Goal: Transaction & Acquisition: Purchase product/service

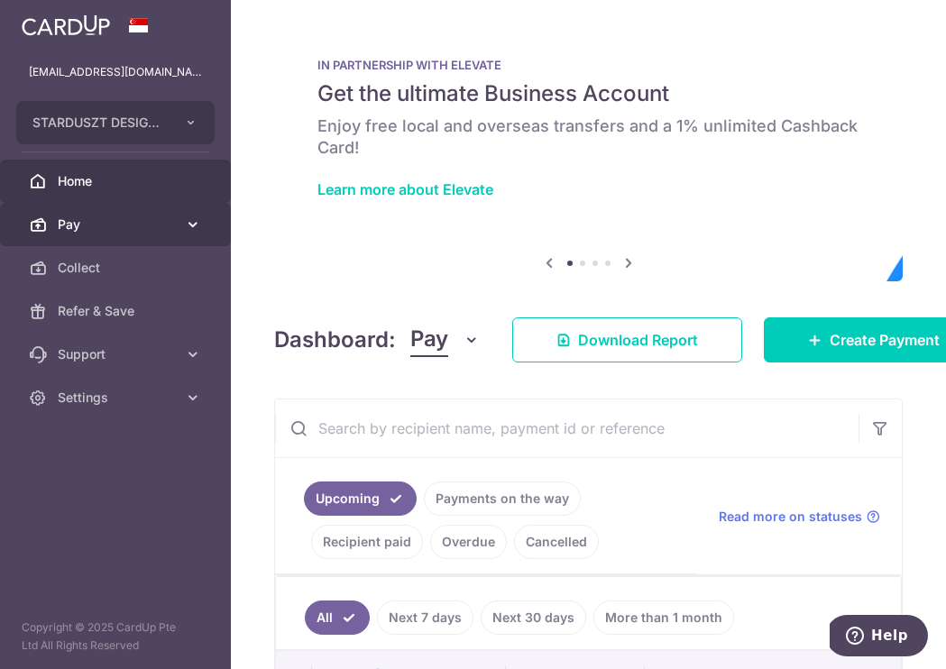
click at [128, 236] on link "Pay" at bounding box center [115, 224] width 231 height 43
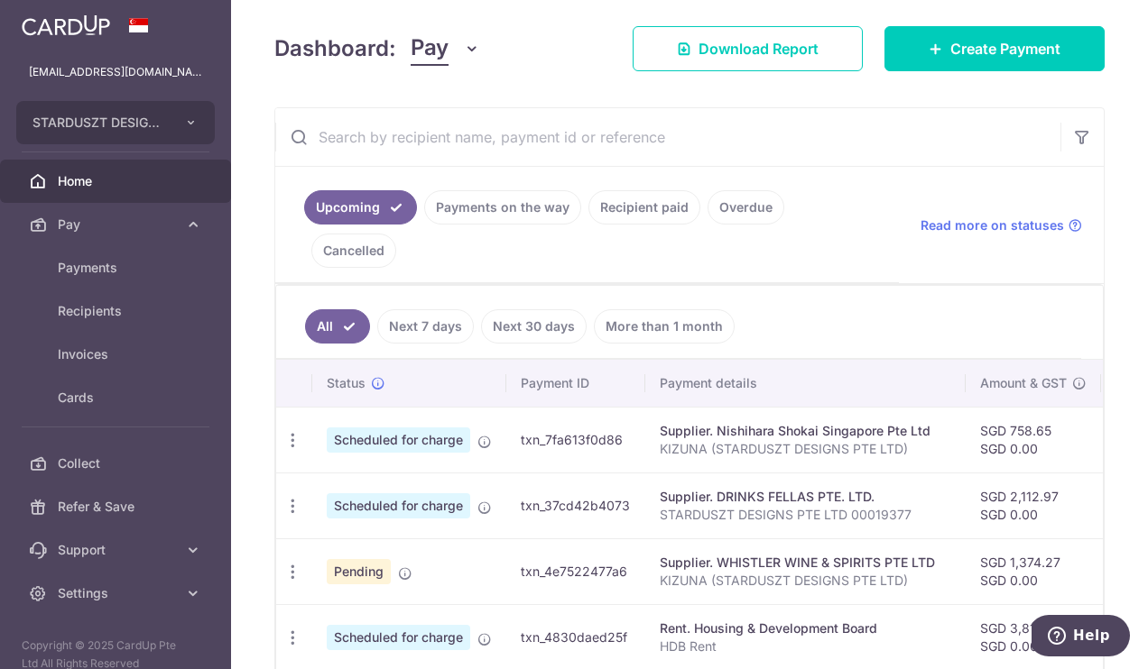
scroll to position [476, 0]
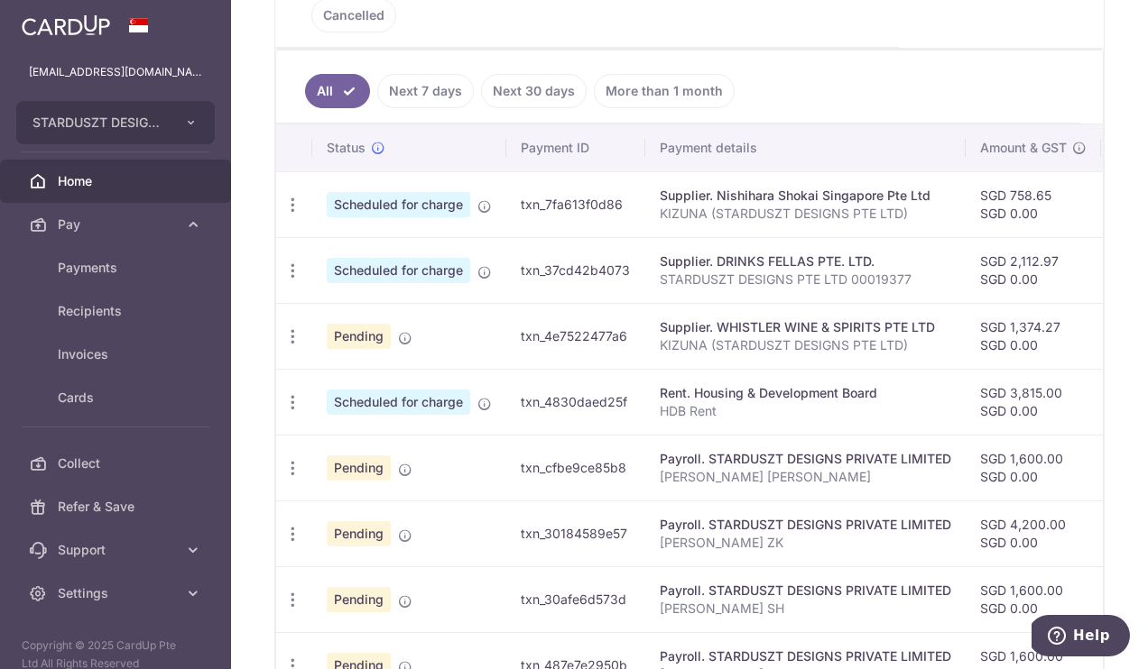
click at [438, 85] on link "Next 7 days" at bounding box center [425, 91] width 97 height 34
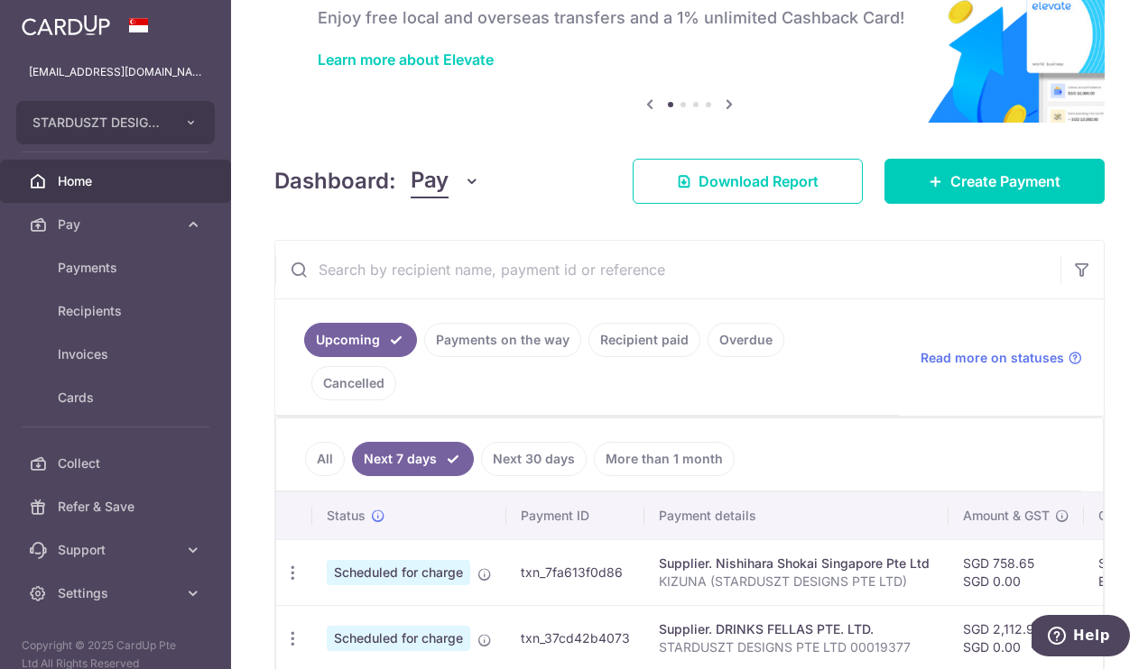
scroll to position [274, 0]
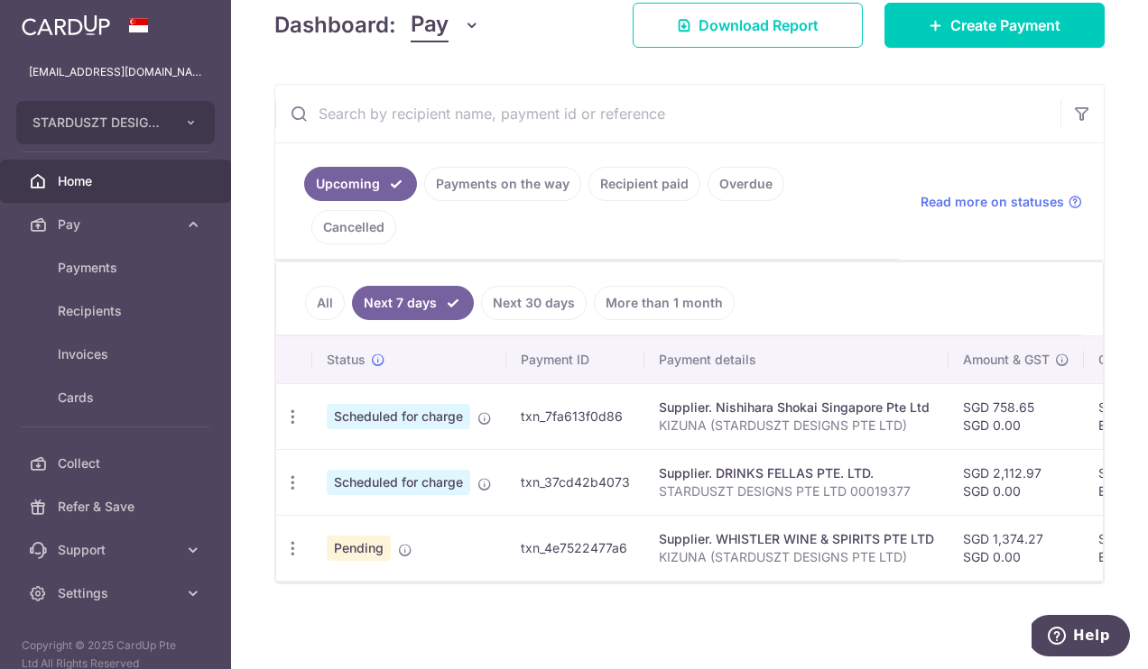
click at [518, 293] on link "Next 30 days" at bounding box center [534, 303] width 106 height 34
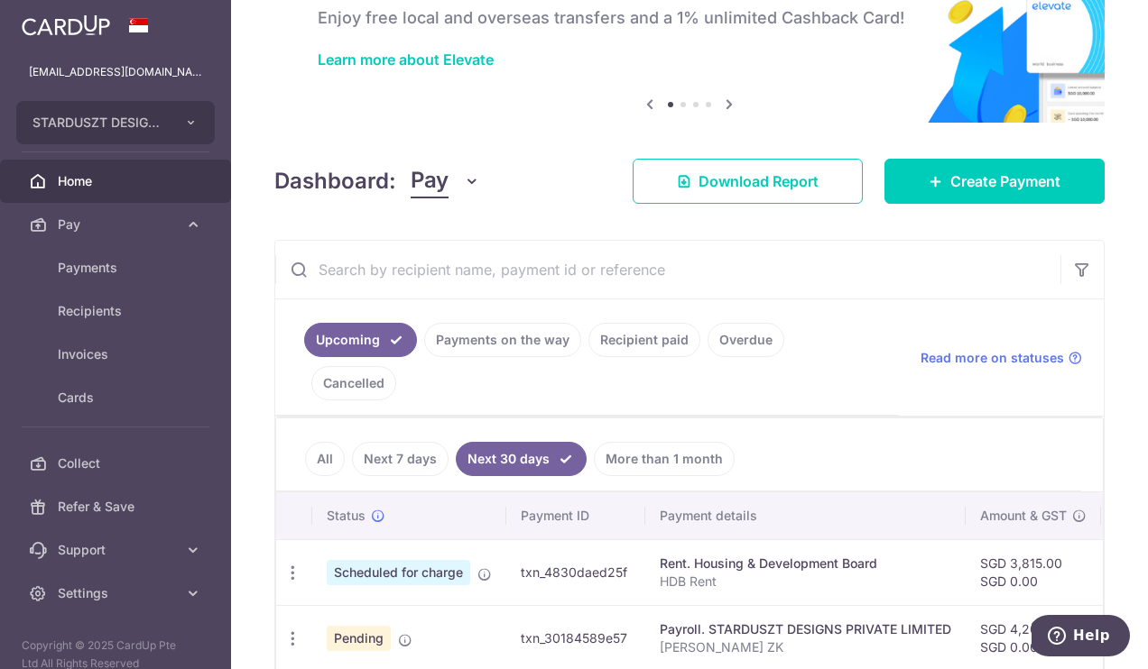
scroll to position [476, 0]
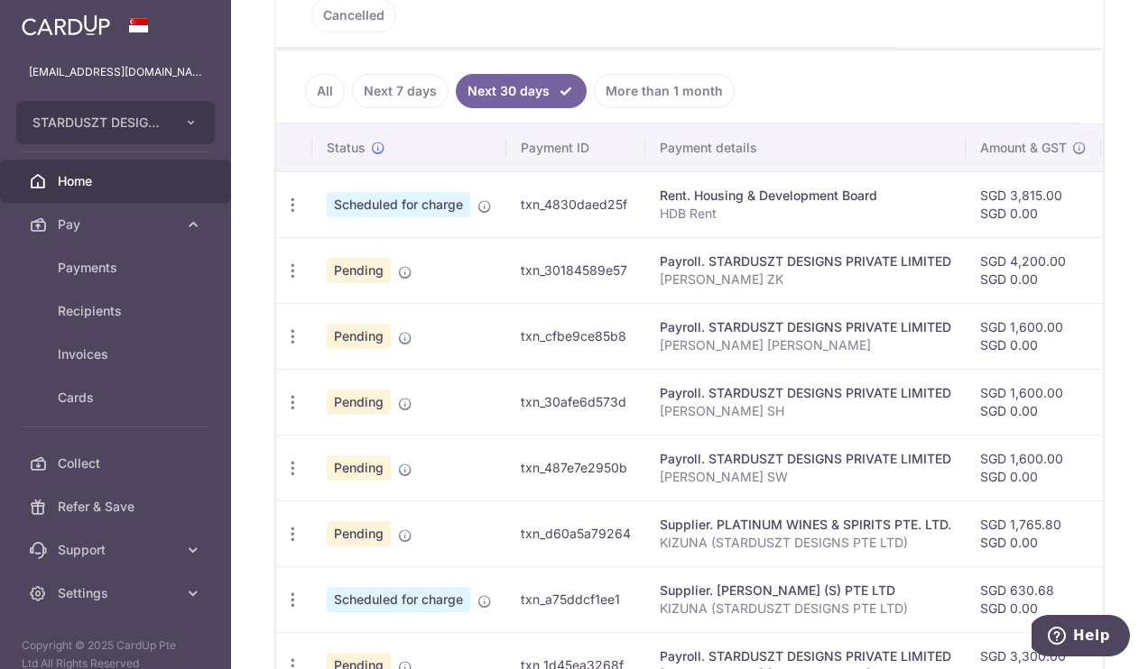
click at [389, 82] on link "Next 7 days" at bounding box center [400, 91] width 97 height 34
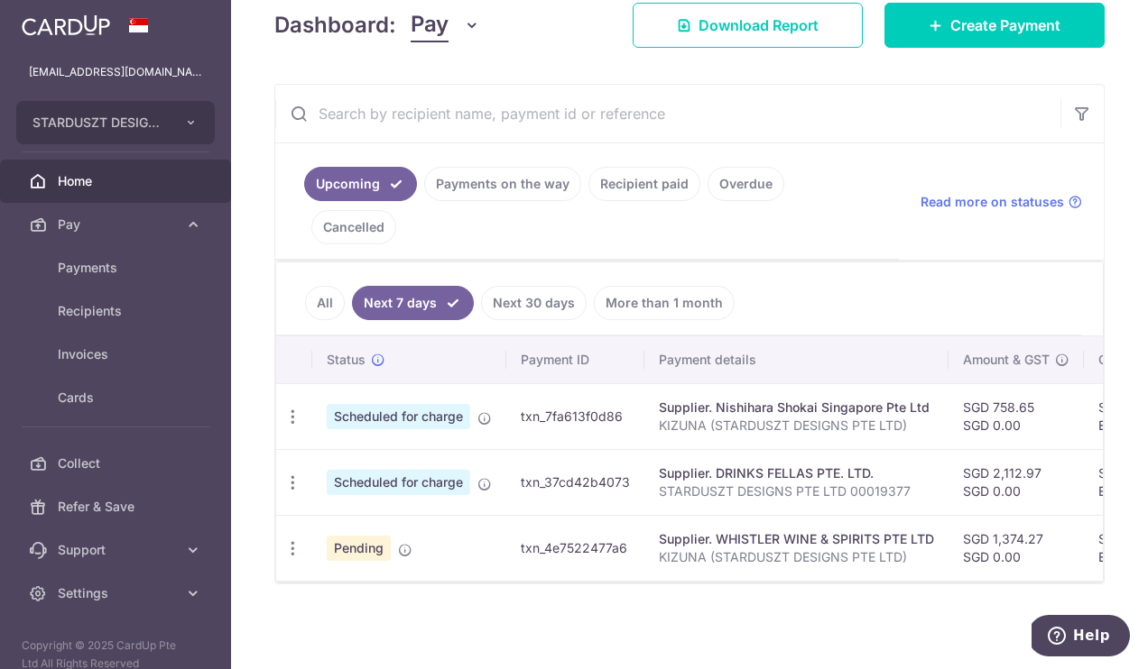
click at [509, 172] on link "Payments on the way" at bounding box center [502, 184] width 157 height 34
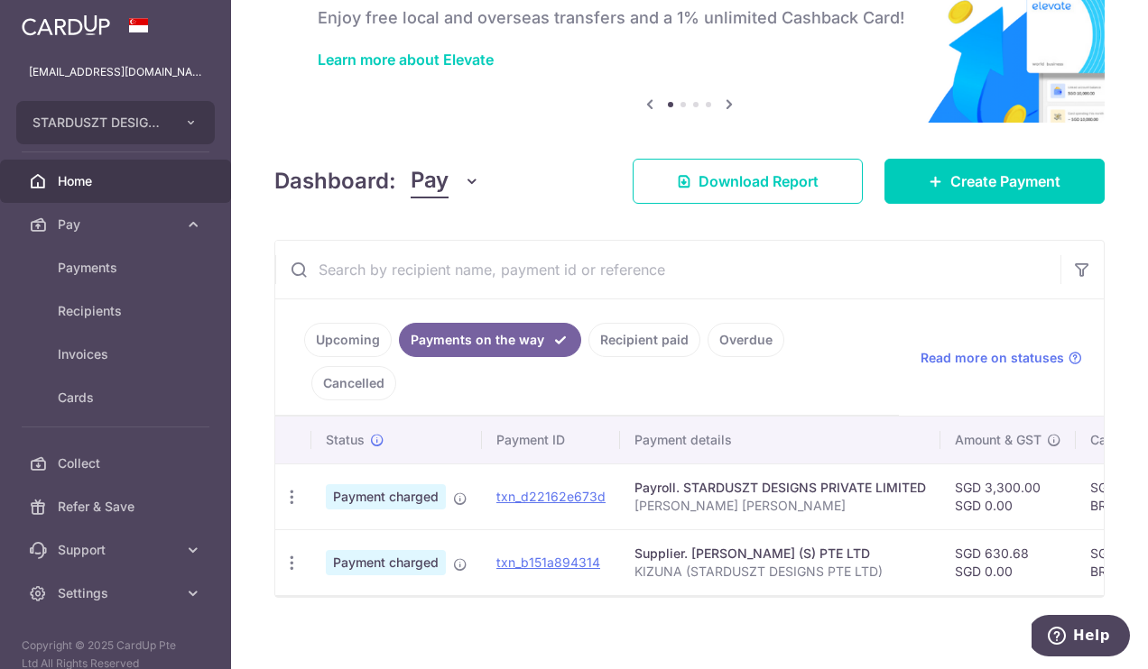
scroll to position [132, 0]
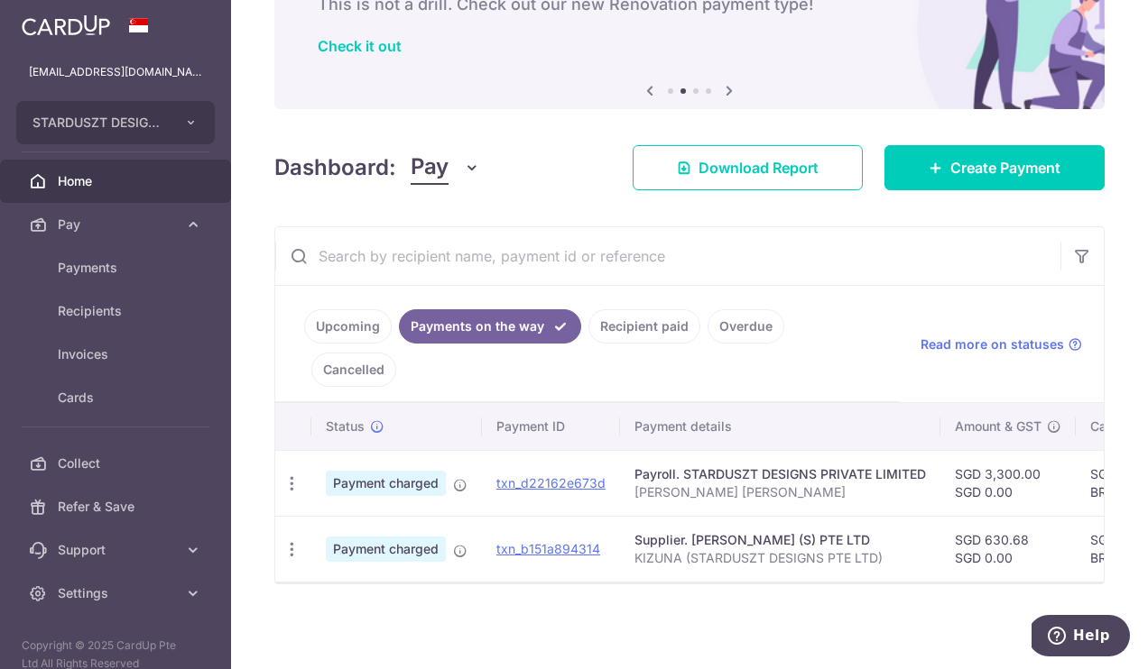
click at [373, 314] on link "Upcoming" at bounding box center [348, 326] width 88 height 34
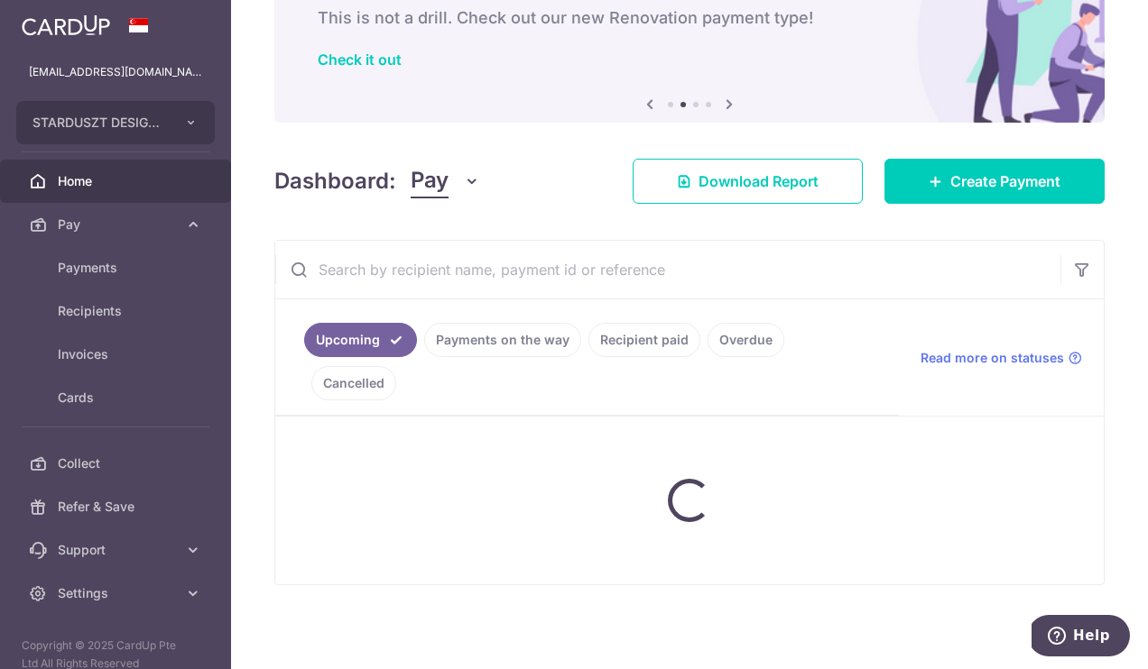
scroll to position [476, 0]
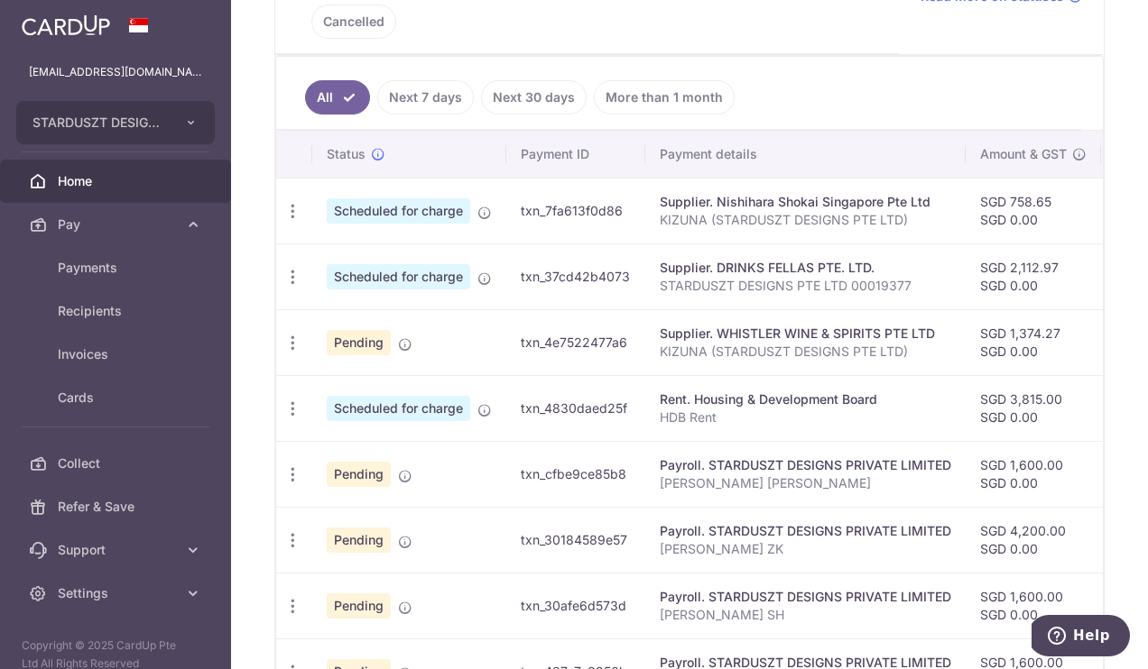
click at [444, 105] on link "Next 7 days" at bounding box center [425, 97] width 97 height 34
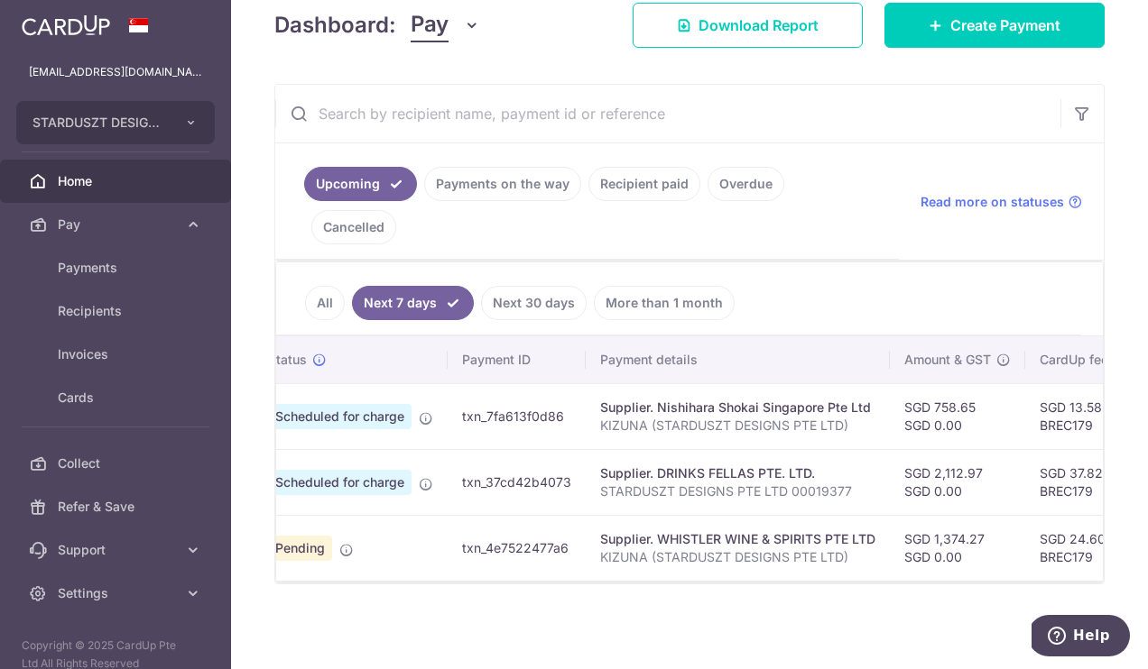
scroll to position [0, 0]
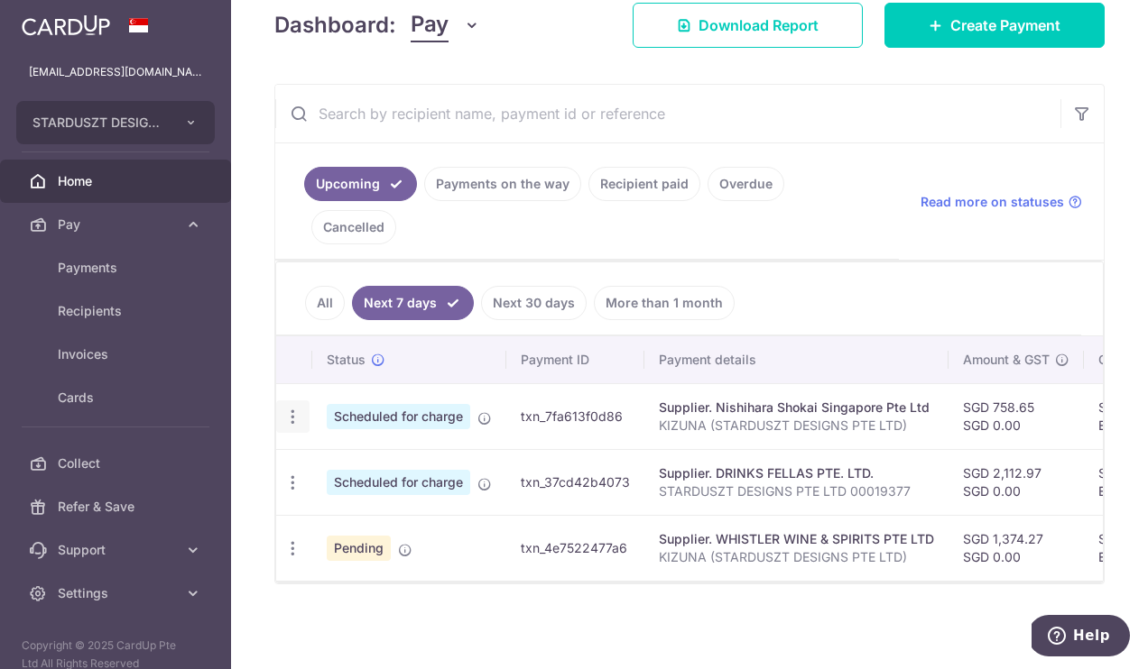
click at [291, 408] on icon "button" at bounding box center [292, 417] width 19 height 19
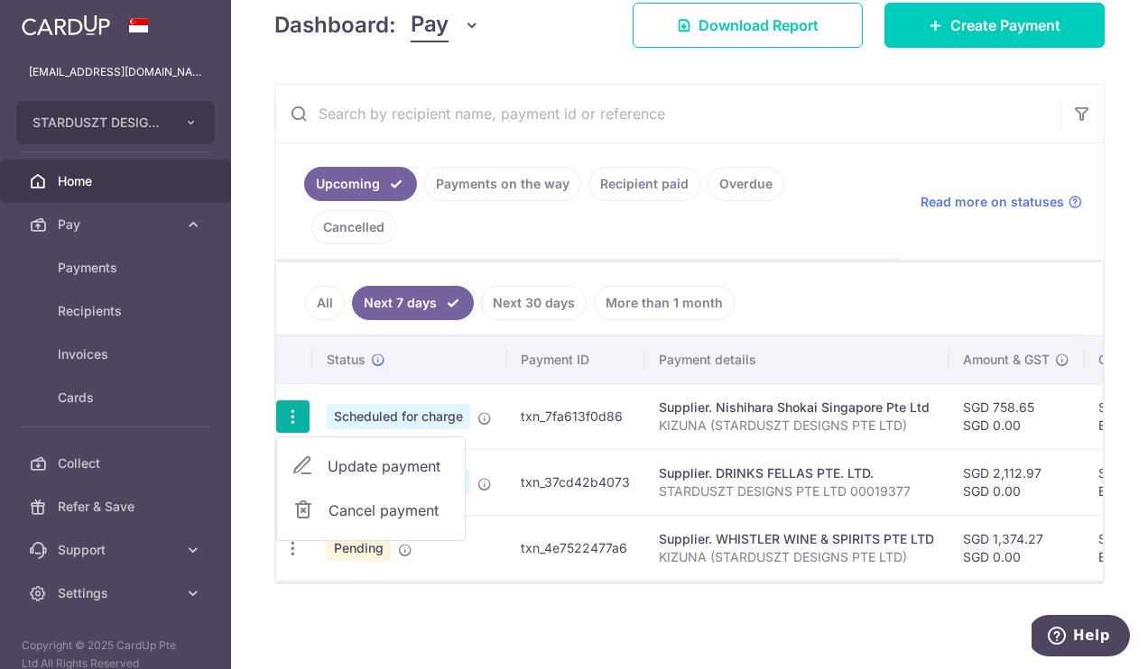
click at [404, 393] on td "Scheduled for charge" at bounding box center [409, 416] width 194 height 66
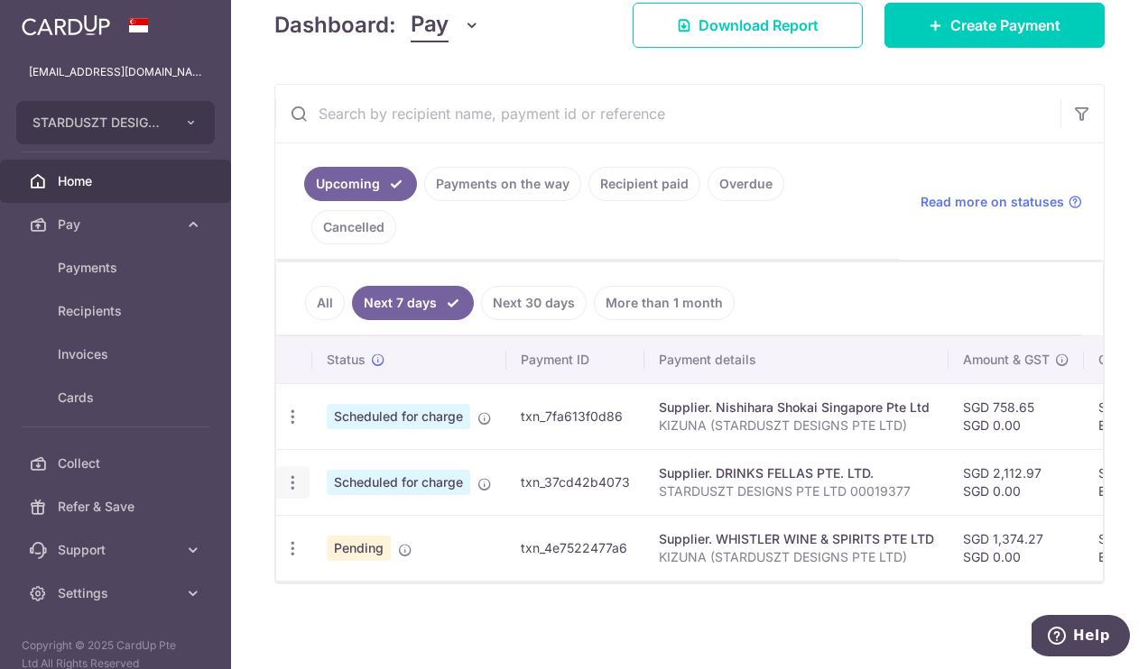
click at [295, 427] on icon "button" at bounding box center [292, 417] width 19 height 19
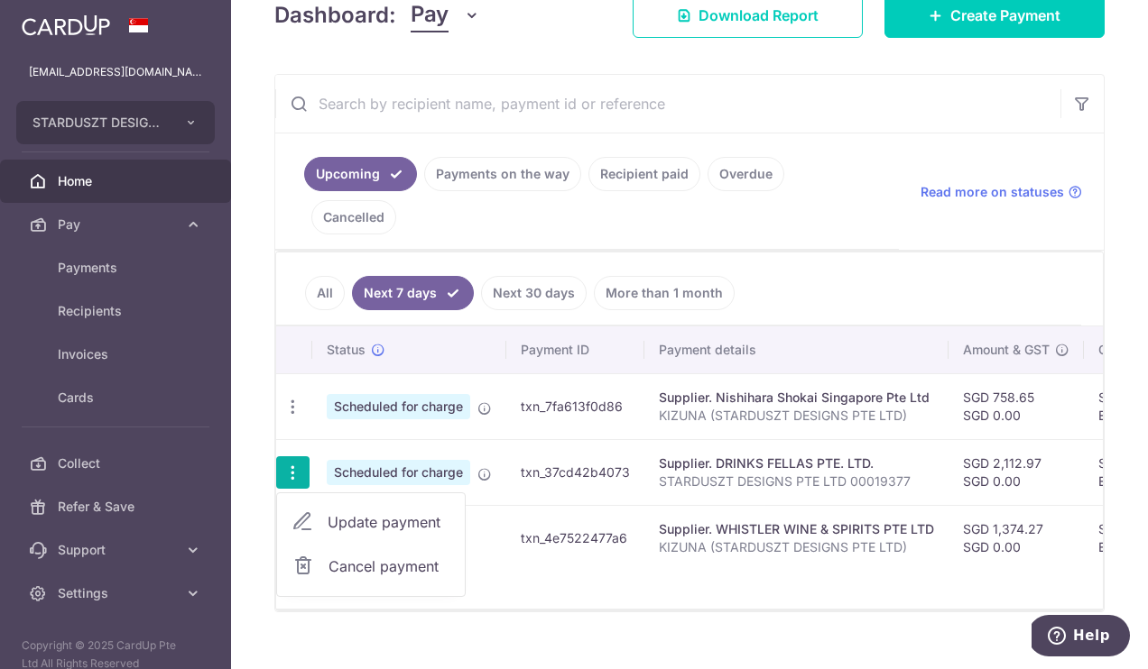
click at [510, 450] on td "txn_37cd42b4073" at bounding box center [575, 472] width 138 height 66
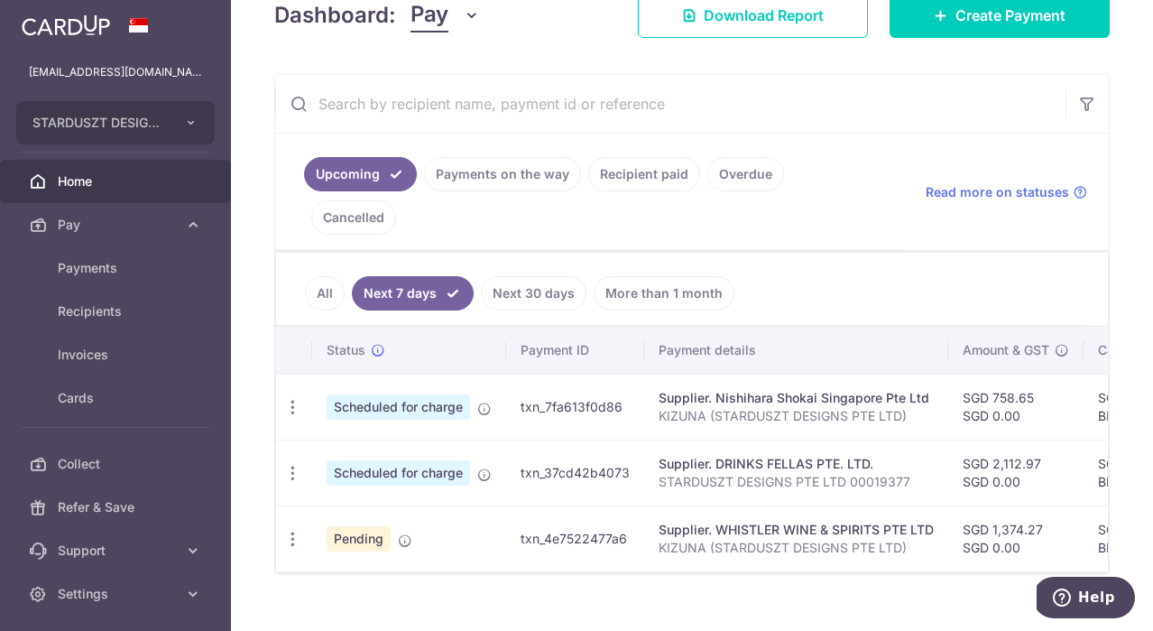
scroll to position [270, 0]
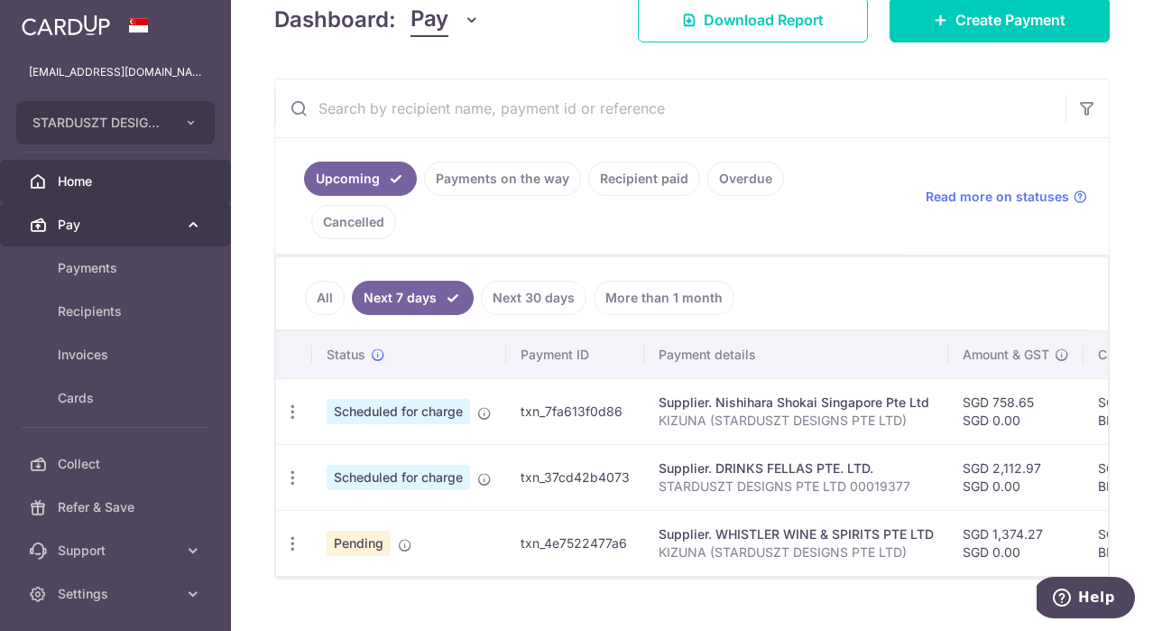
click at [96, 227] on span "Pay" at bounding box center [117, 225] width 119 height 18
click at [159, 233] on span "Pay" at bounding box center [117, 225] width 119 height 18
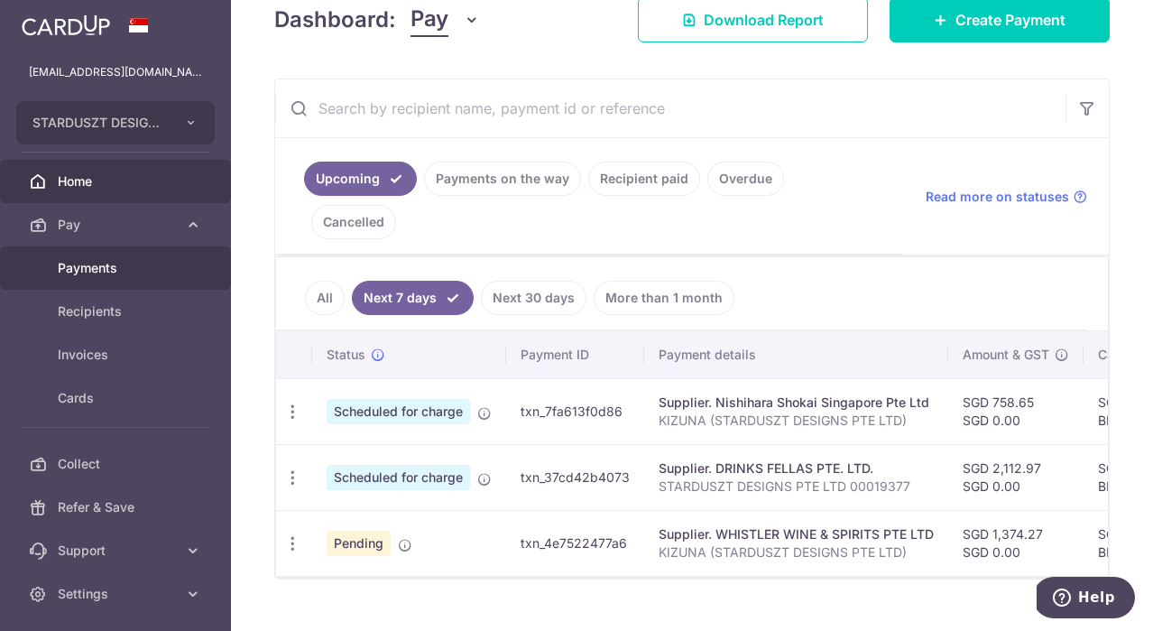
click at [115, 281] on link "Payments" at bounding box center [115, 267] width 231 height 43
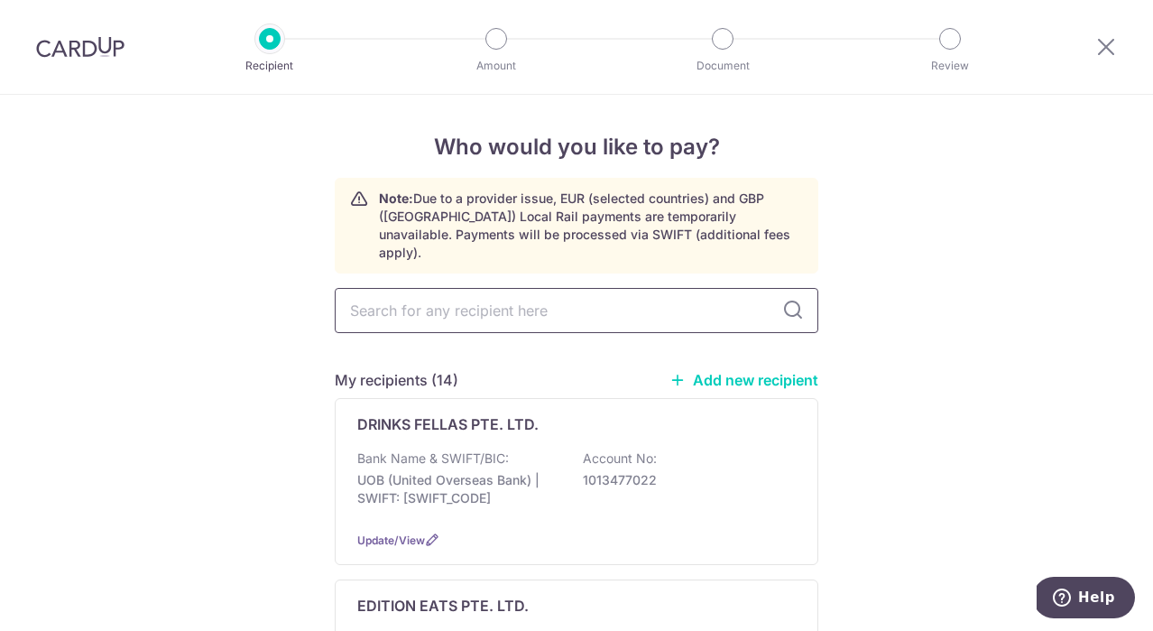
click at [423, 291] on input "text" at bounding box center [577, 310] width 484 height 45
paste input "ALCOOLS PTE LTD"
type input "ALCOOLS PTE LTD"
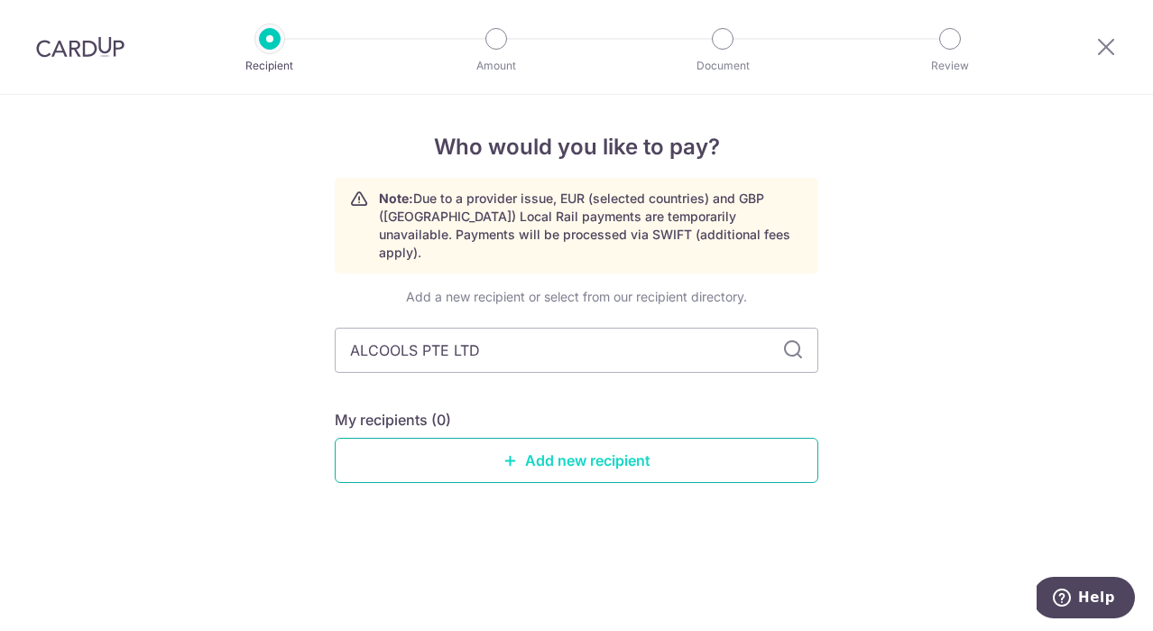
click at [573, 449] on link "Add new recipient" at bounding box center [577, 460] width 484 height 45
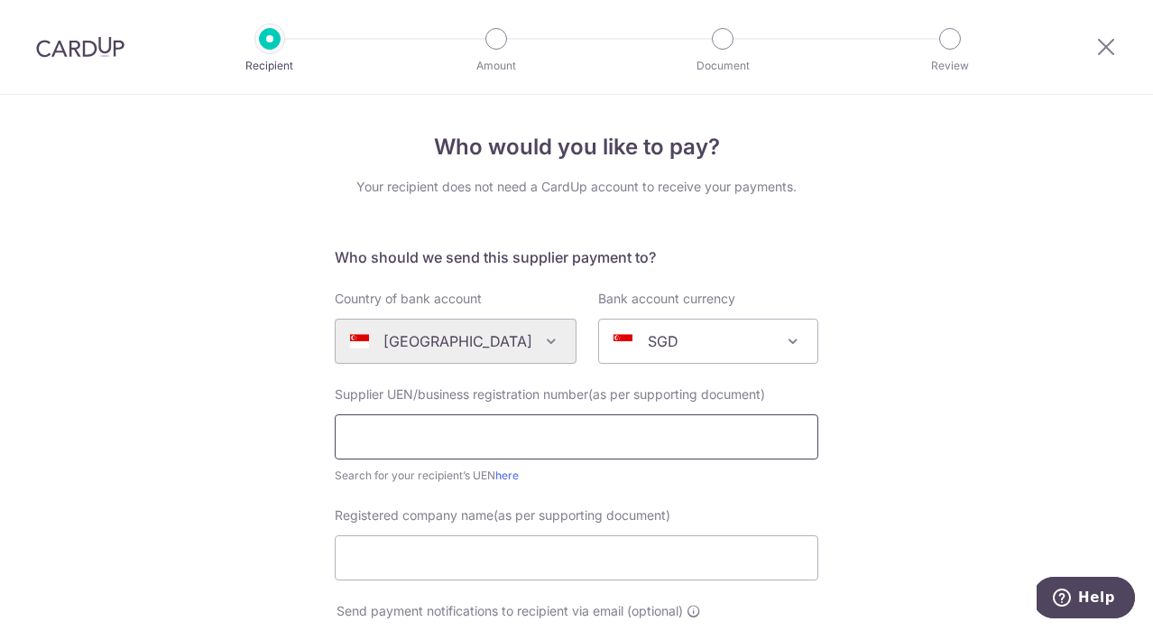
click at [459, 441] on input "text" at bounding box center [577, 436] width 484 height 45
click at [479, 550] on input "Registered company name(as per supporting document)" at bounding box center [577, 557] width 484 height 45
paste input "ALCOOLS PTE LTD"
type input "ALCOOLS PTE LTD"
click at [425, 436] on input "text" at bounding box center [577, 436] width 484 height 45
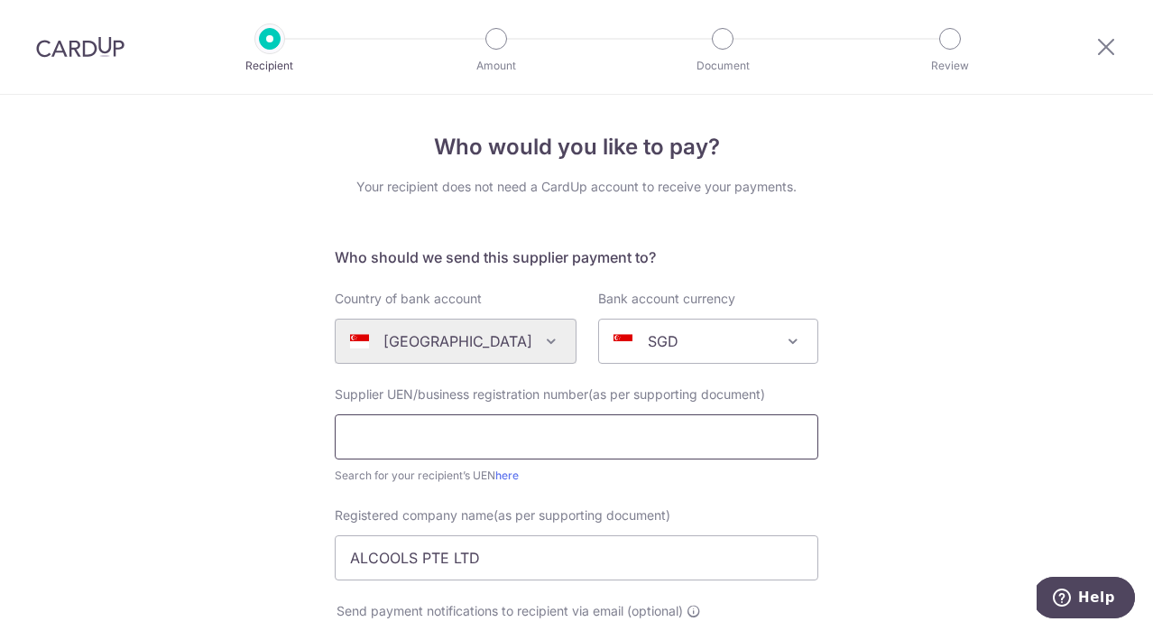
paste input "202128928"
type input "202128928D"
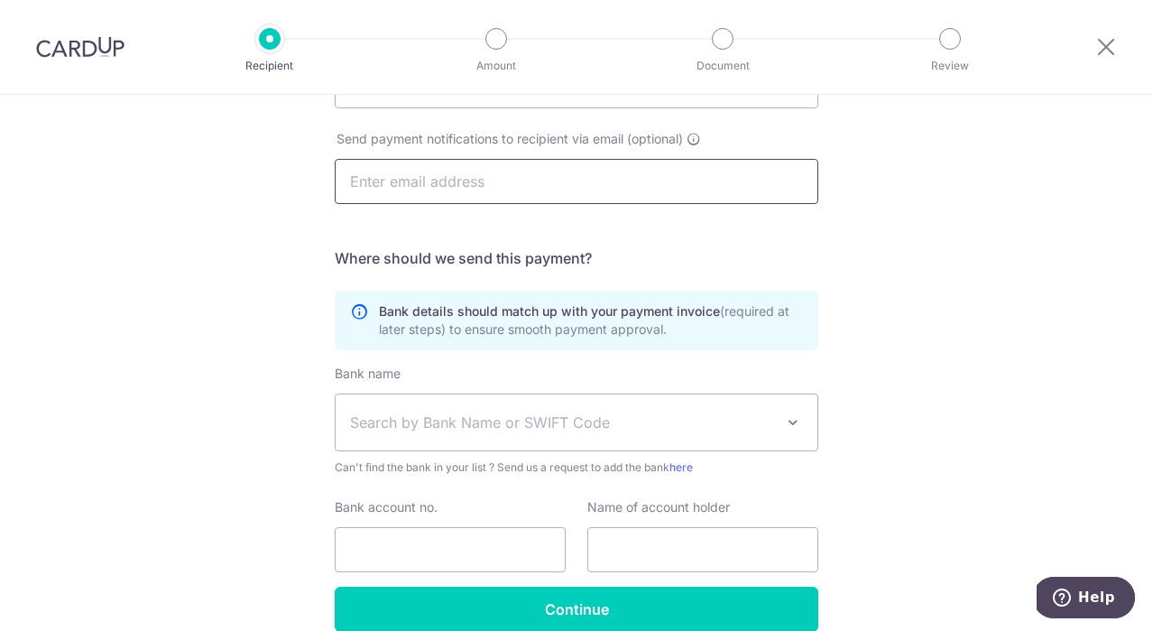
scroll to position [509, 0]
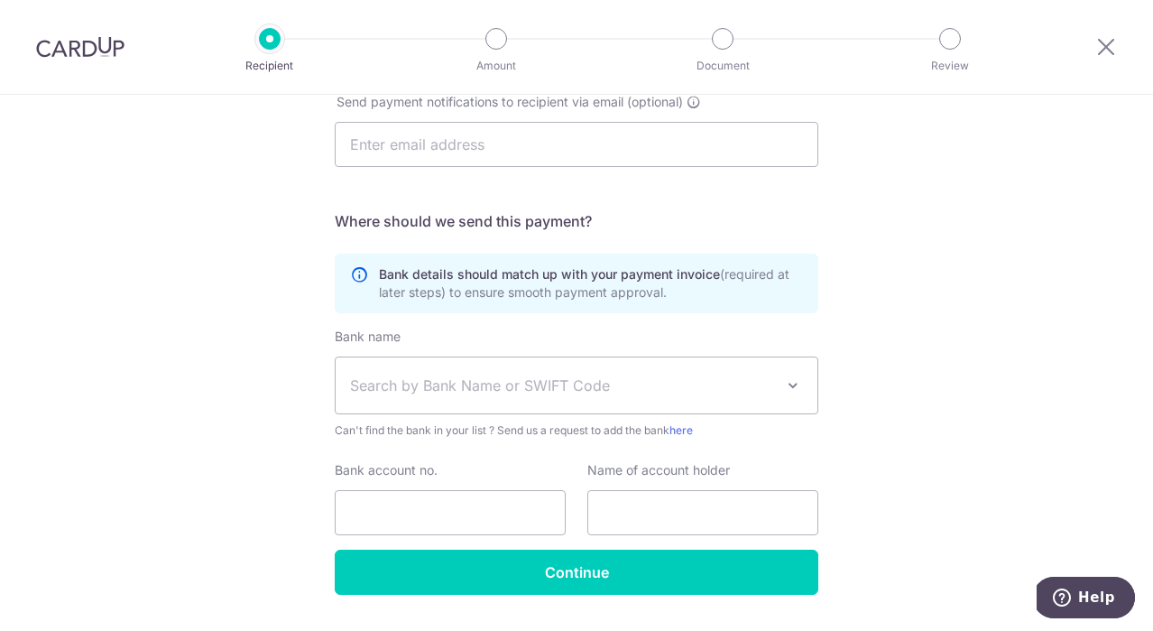
click at [517, 370] on span "Search by Bank Name or SWIFT Code" at bounding box center [577, 385] width 482 height 56
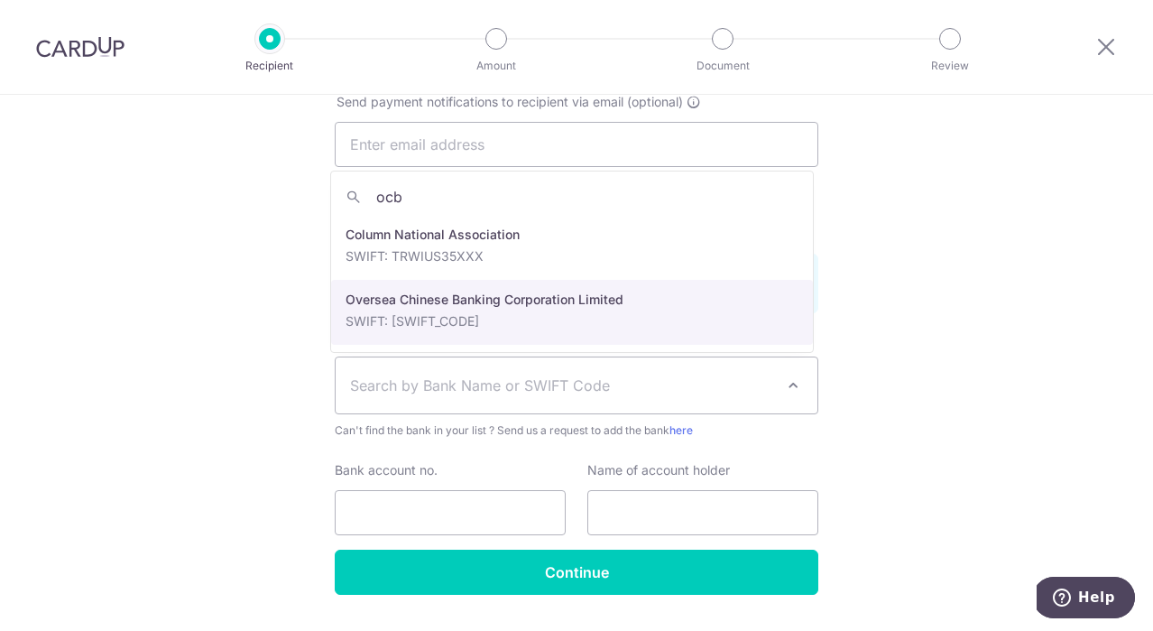
type input "ocbc"
select select "12"
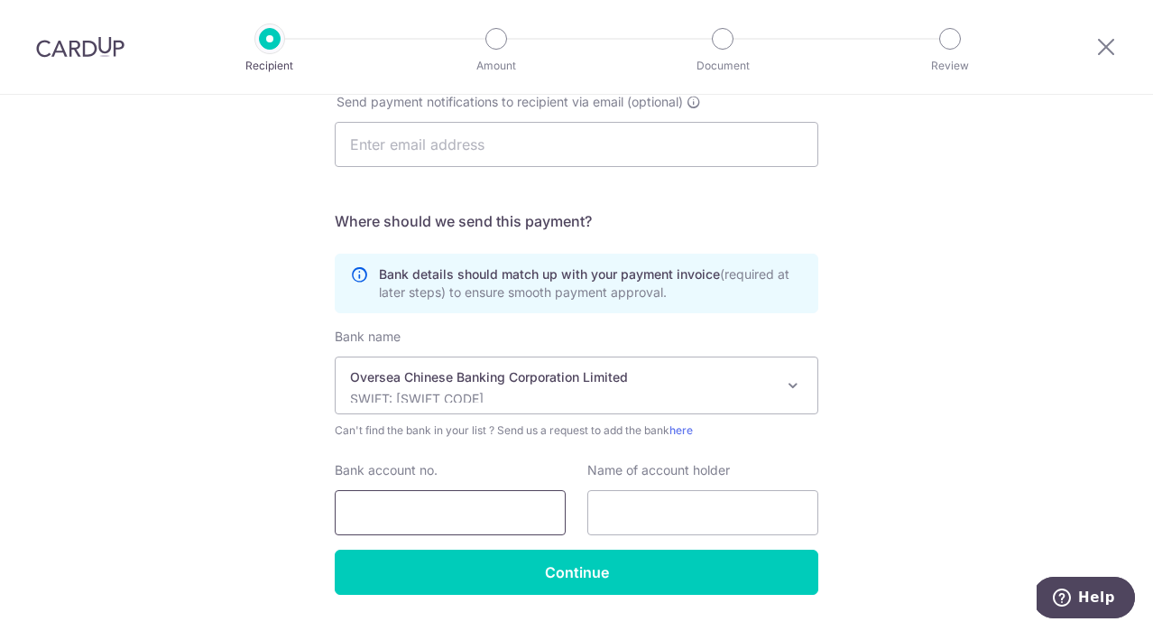
click at [465, 506] on input "Bank account no." at bounding box center [450, 512] width 231 height 45
paste input "601"
paste input "608847"
paste input "001"
type input "601608847001"
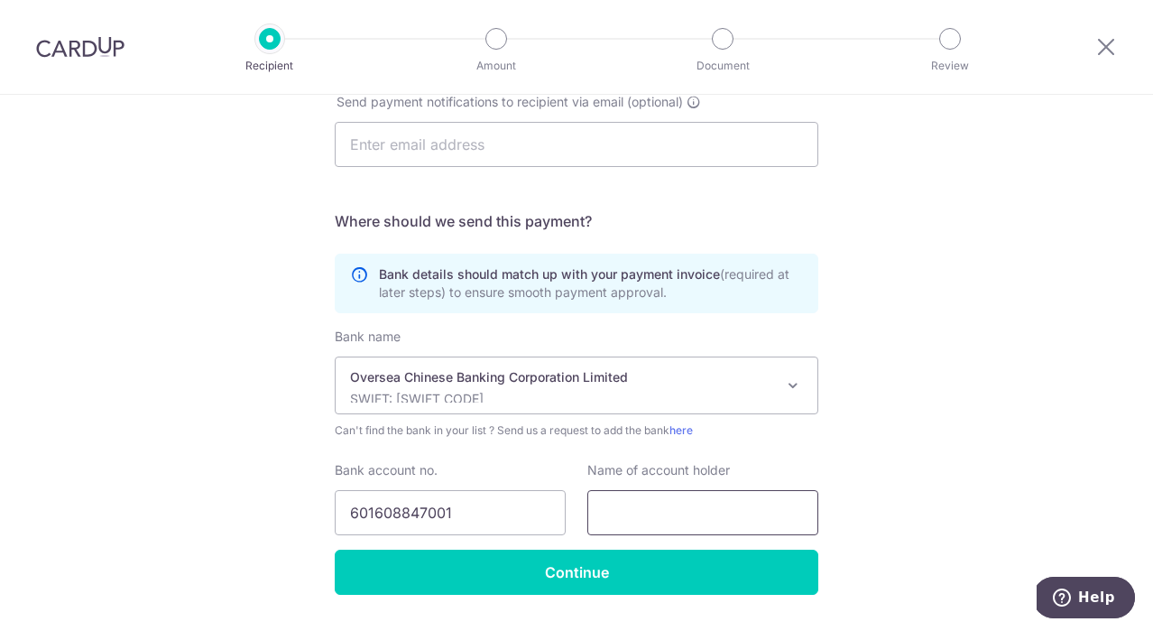
click at [732, 506] on input "text" at bounding box center [702, 512] width 231 height 45
paste input "ALCOOLS PTE LTD"
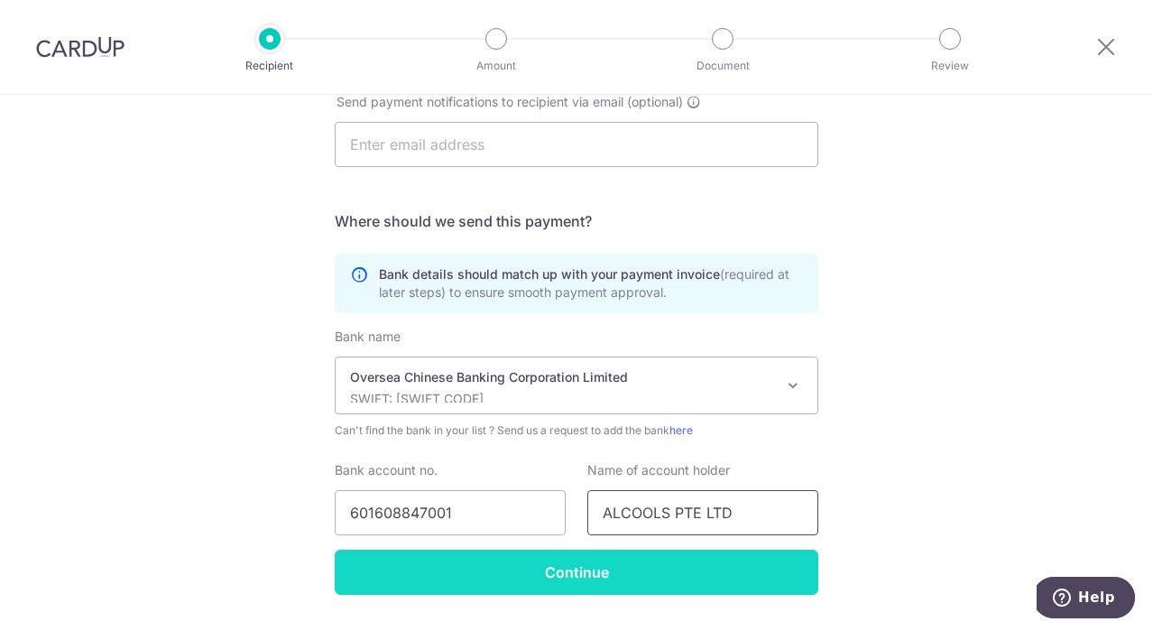
type input "ALCOOLS PTE LTD"
click at [693, 560] on input "Continue" at bounding box center [577, 571] width 484 height 45
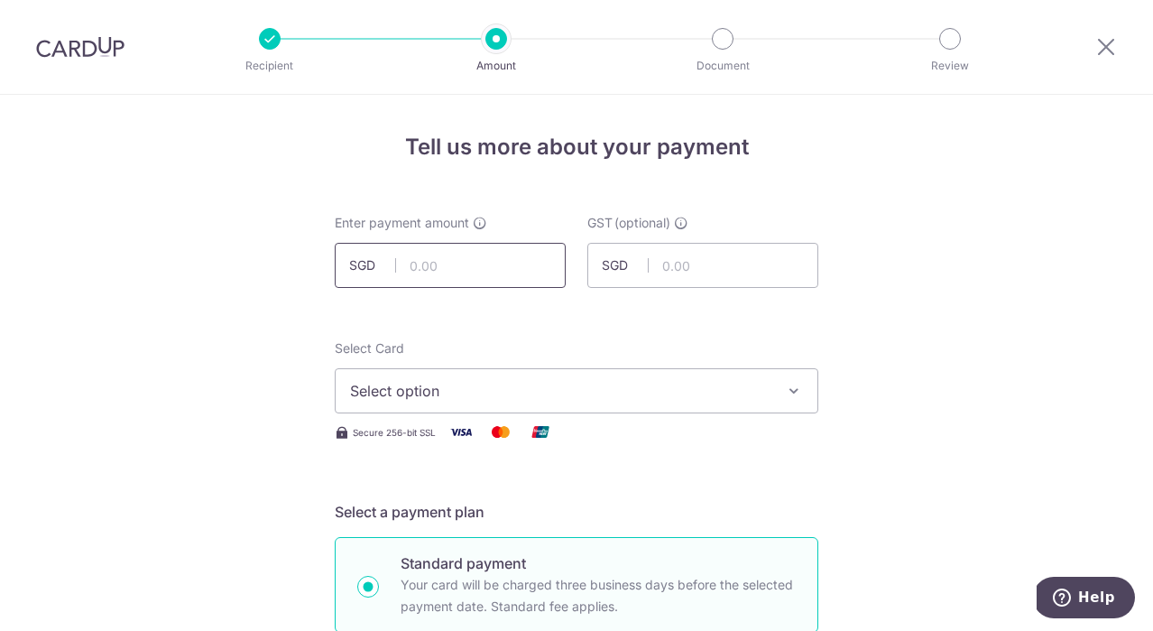
click at [504, 277] on input "text" at bounding box center [450, 265] width 231 height 45
paste input "844.21"
type input "844.21"
click at [646, 385] on span "Select option" at bounding box center [560, 391] width 420 height 22
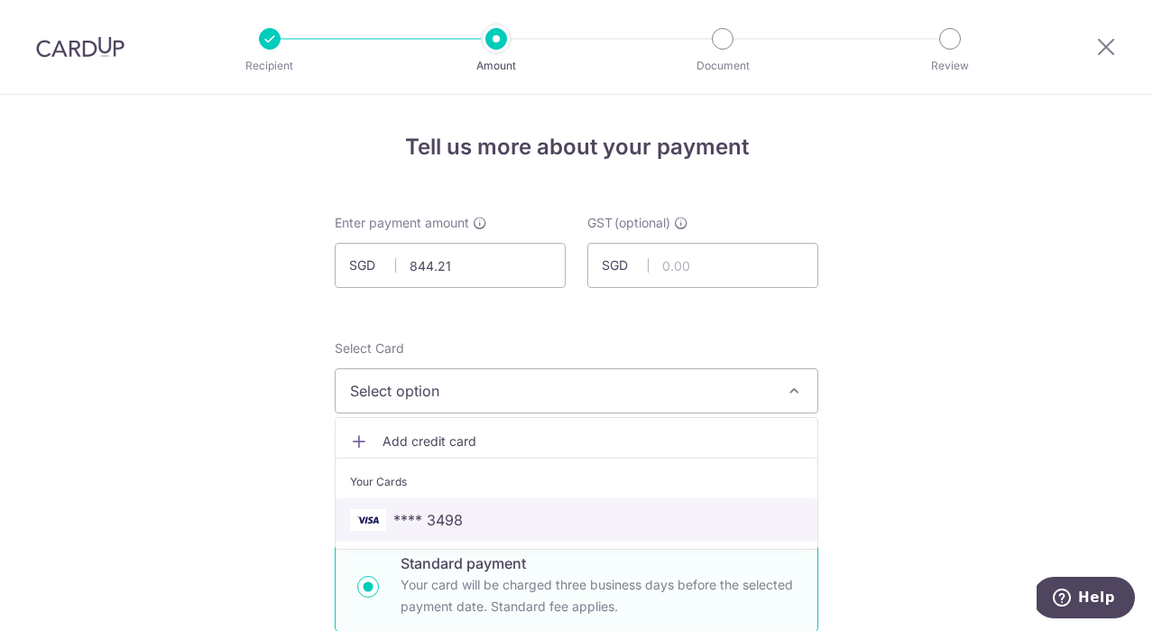
click at [614, 517] on span "**** 3498" at bounding box center [576, 520] width 453 height 22
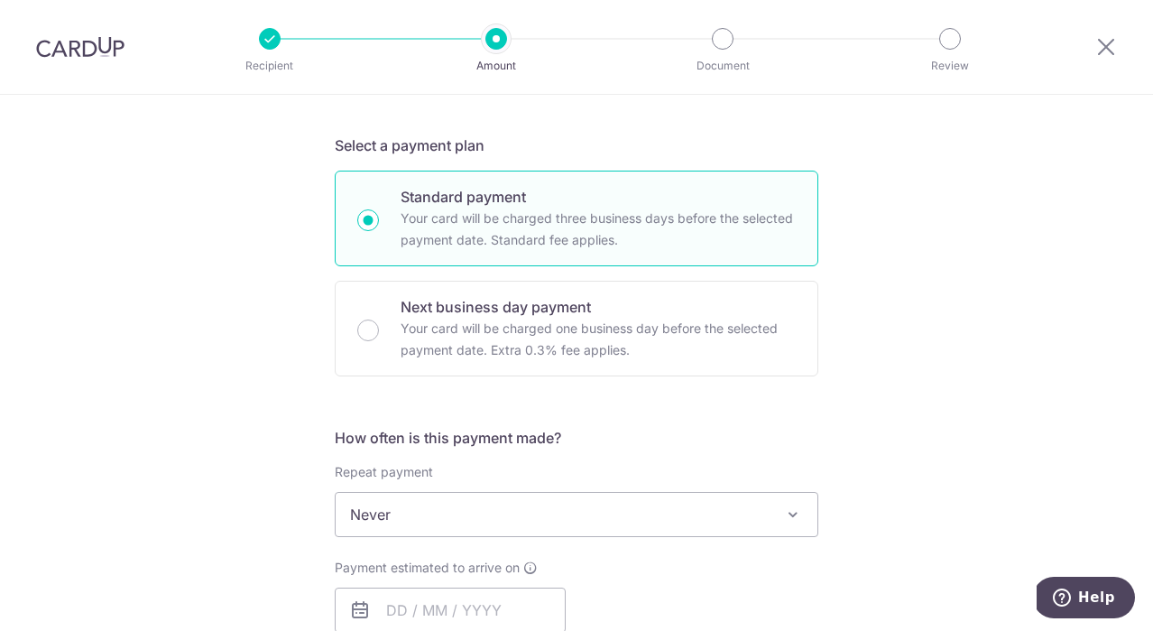
scroll to position [449, 0]
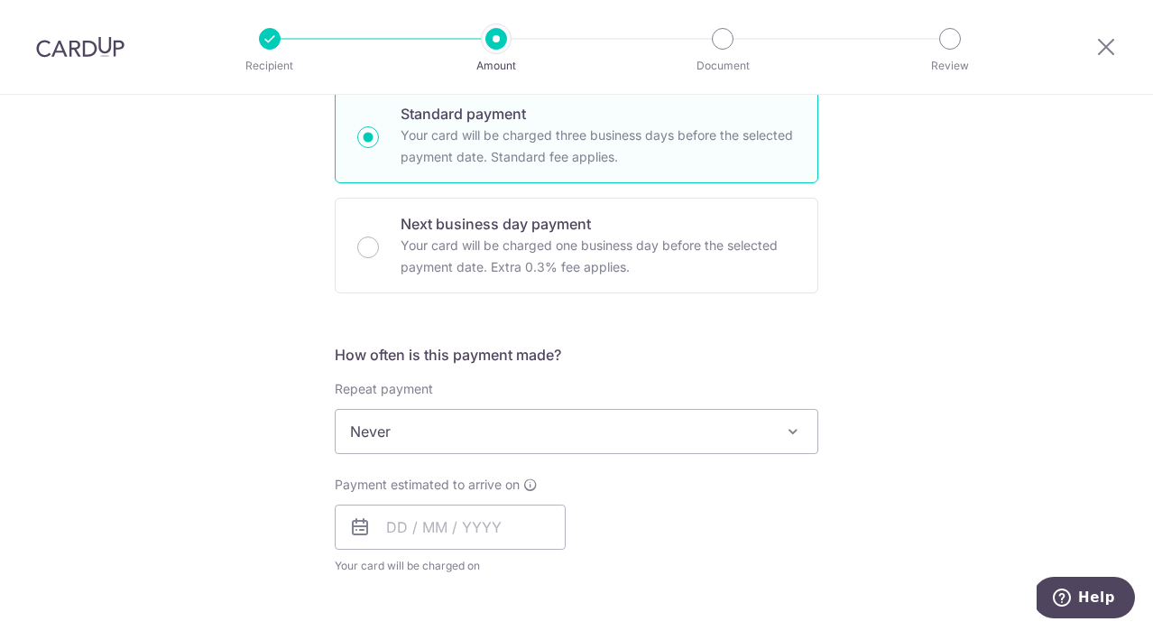
click at [577, 426] on span "Never" at bounding box center [577, 431] width 482 height 43
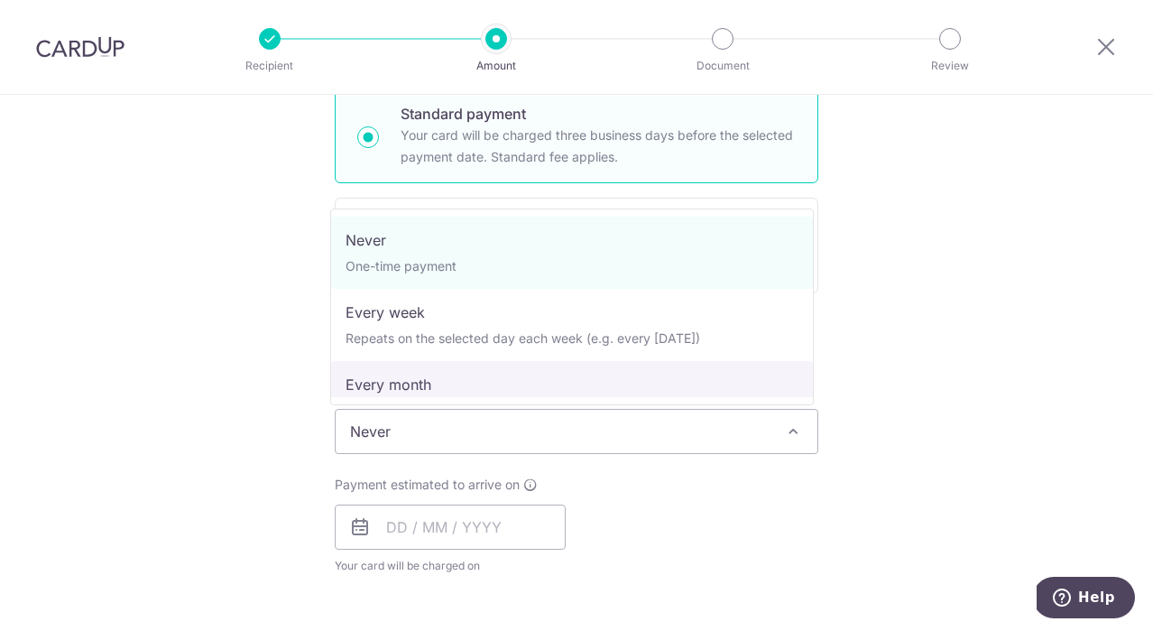
select select "3"
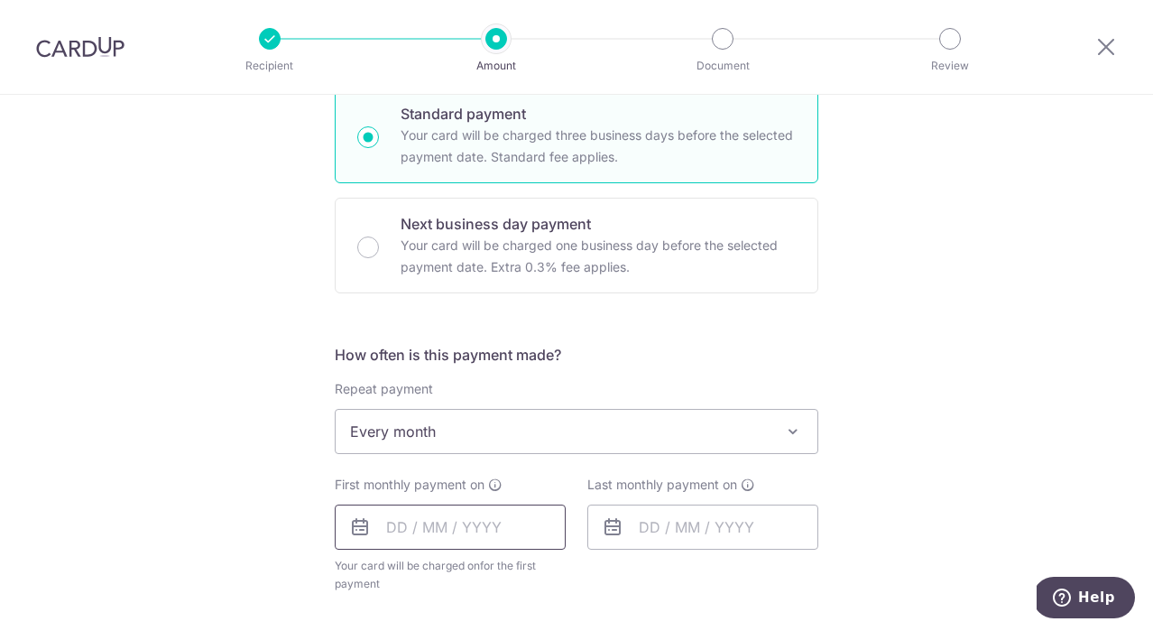
click at [500, 517] on input "text" at bounding box center [450, 526] width 231 height 45
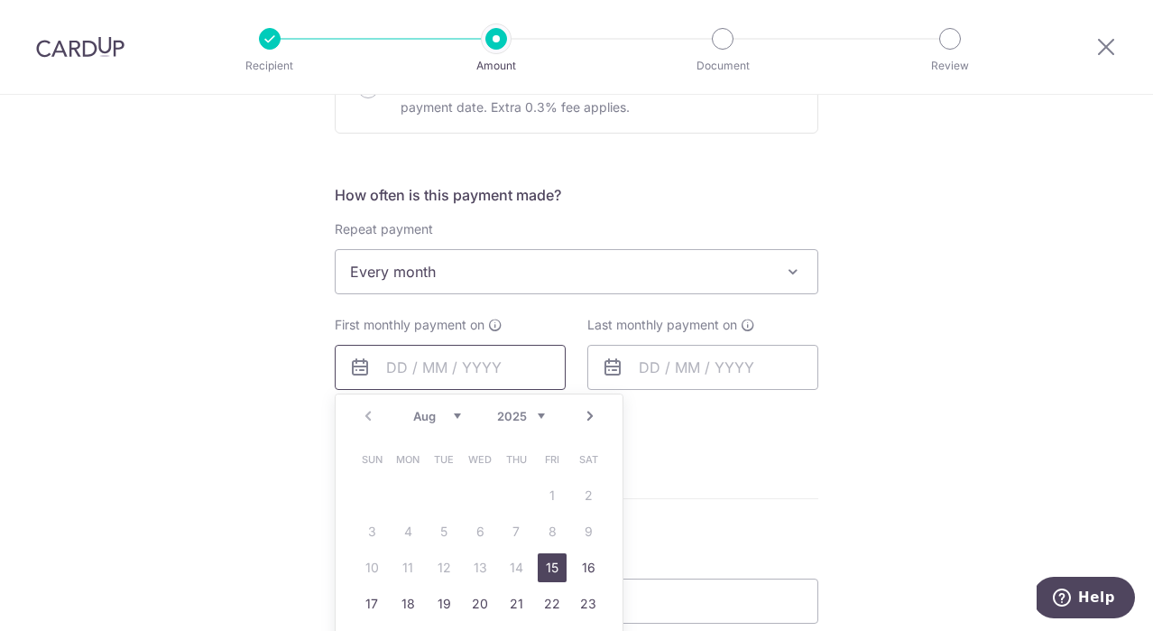
scroll to position [741, 0]
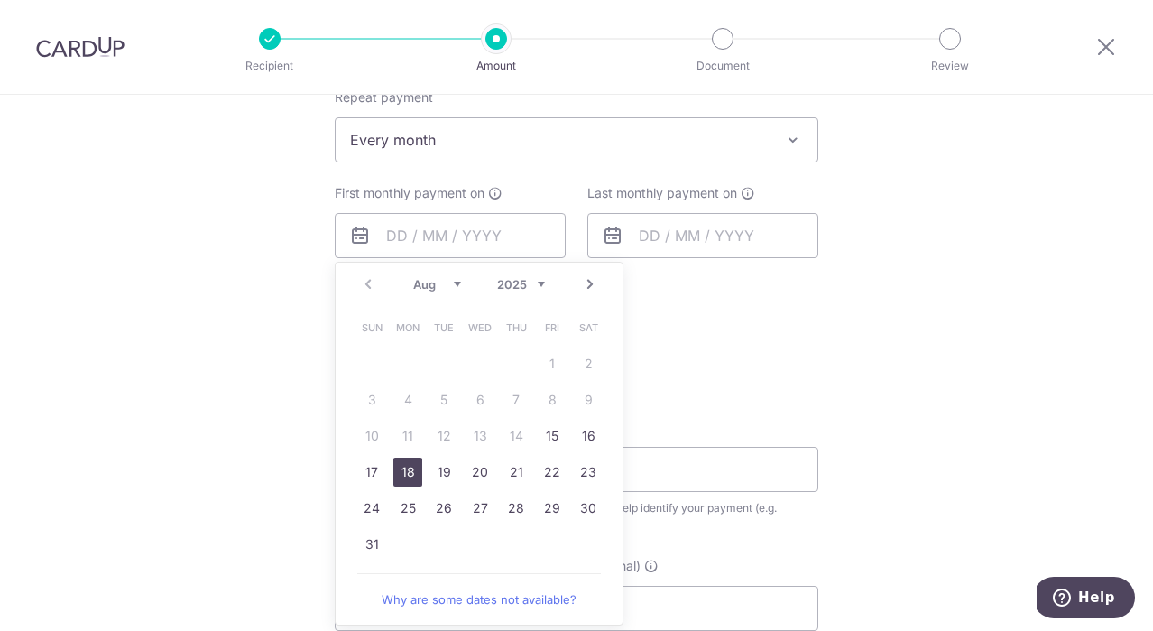
click at [403, 465] on link "18" at bounding box center [407, 471] width 29 height 29
type input "[DATE]"
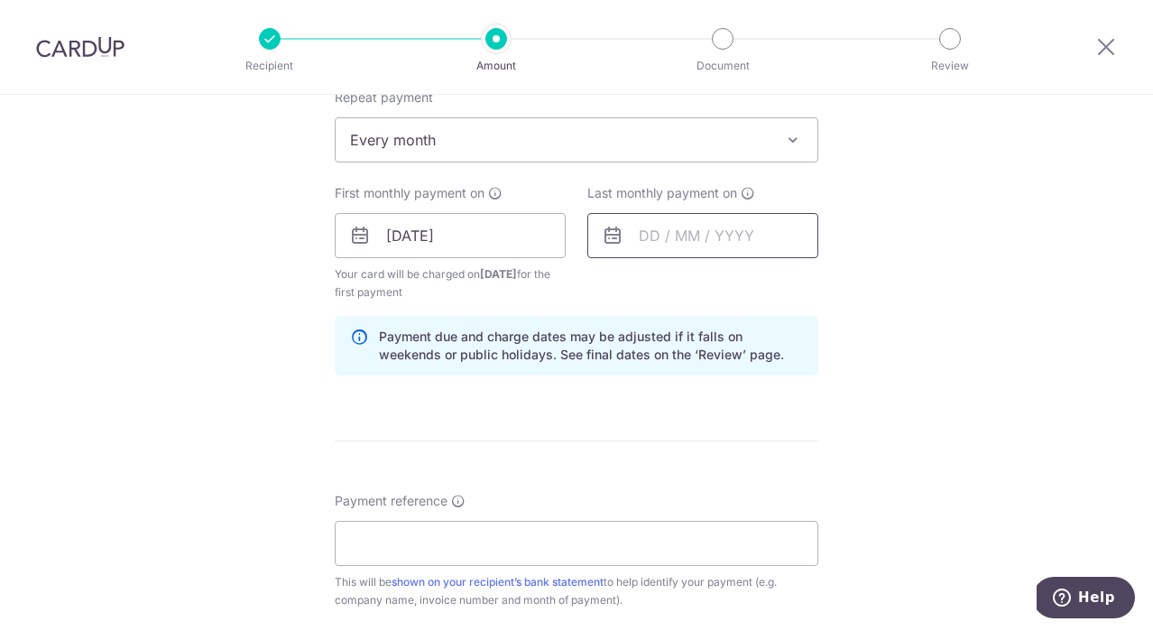
click at [651, 239] on input "text" at bounding box center [702, 235] width 231 height 45
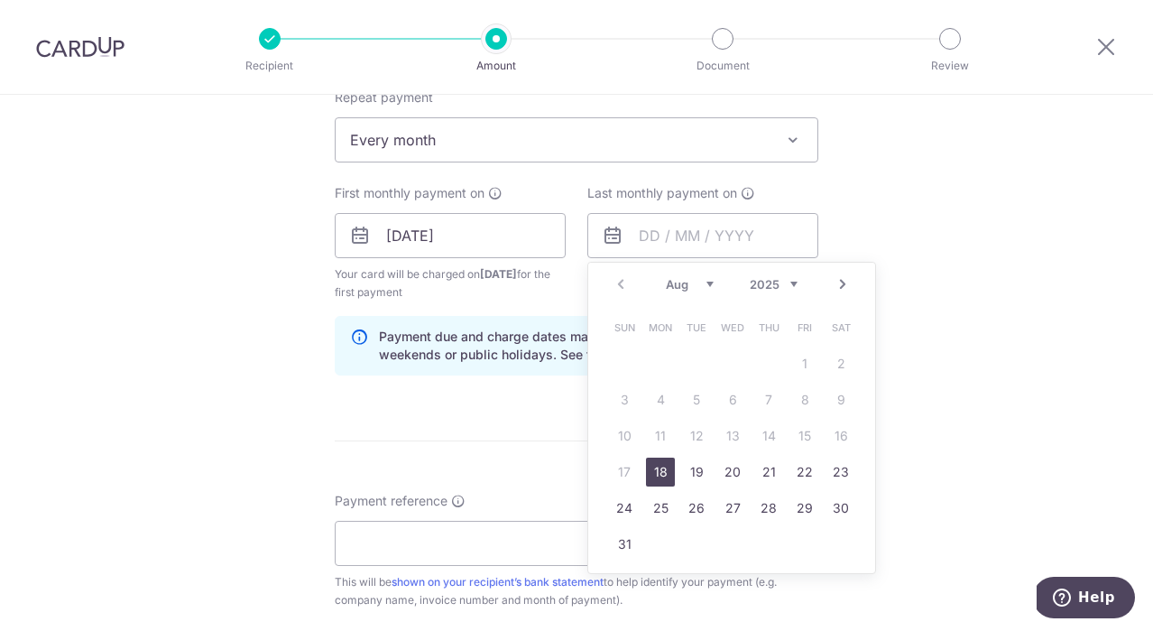
click at [838, 287] on link "Next" at bounding box center [843, 284] width 22 height 22
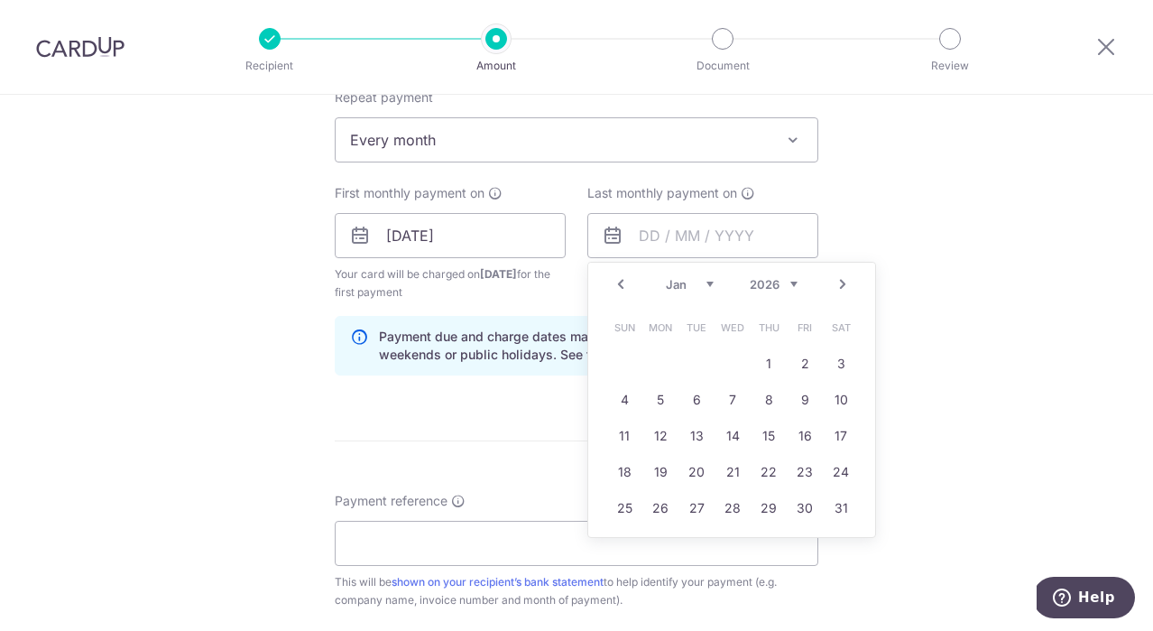
click at [838, 287] on link "Next" at bounding box center [843, 284] width 22 height 22
click at [729, 437] on link "18" at bounding box center [732, 435] width 29 height 29
type input "[DATE]"
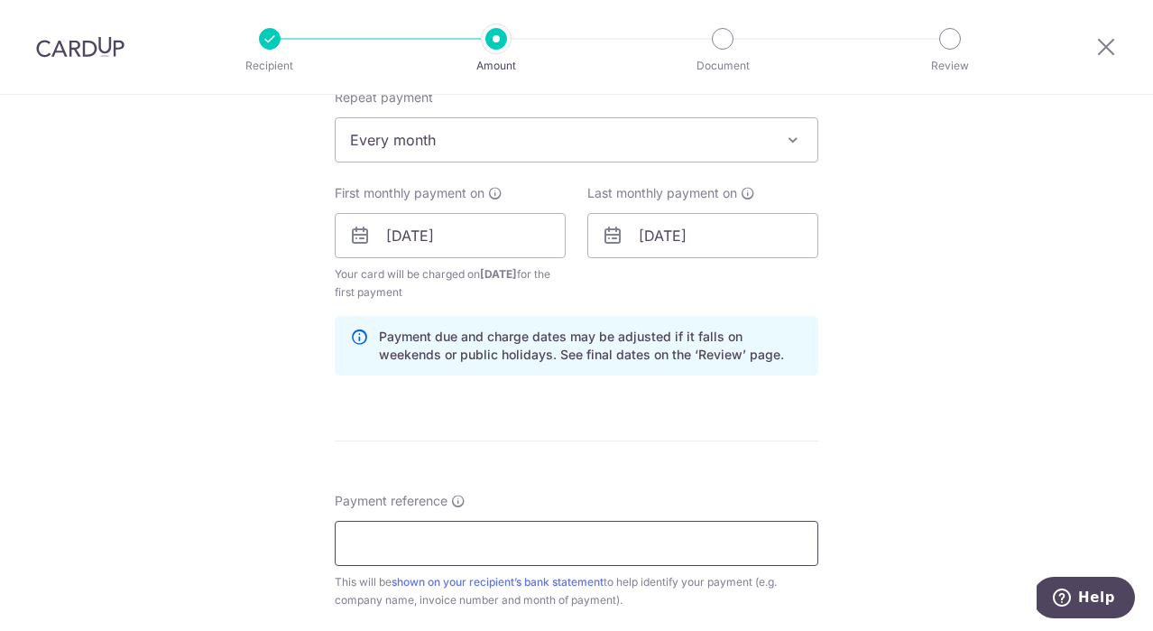
click at [516, 542] on input "Payment reference" at bounding box center [577, 543] width 484 height 45
click at [714, 441] on form "Enter payment amount SGD 844.21 844.21 GST (optional) SGD Recipient added succe…" at bounding box center [577, 293] width 484 height 1641
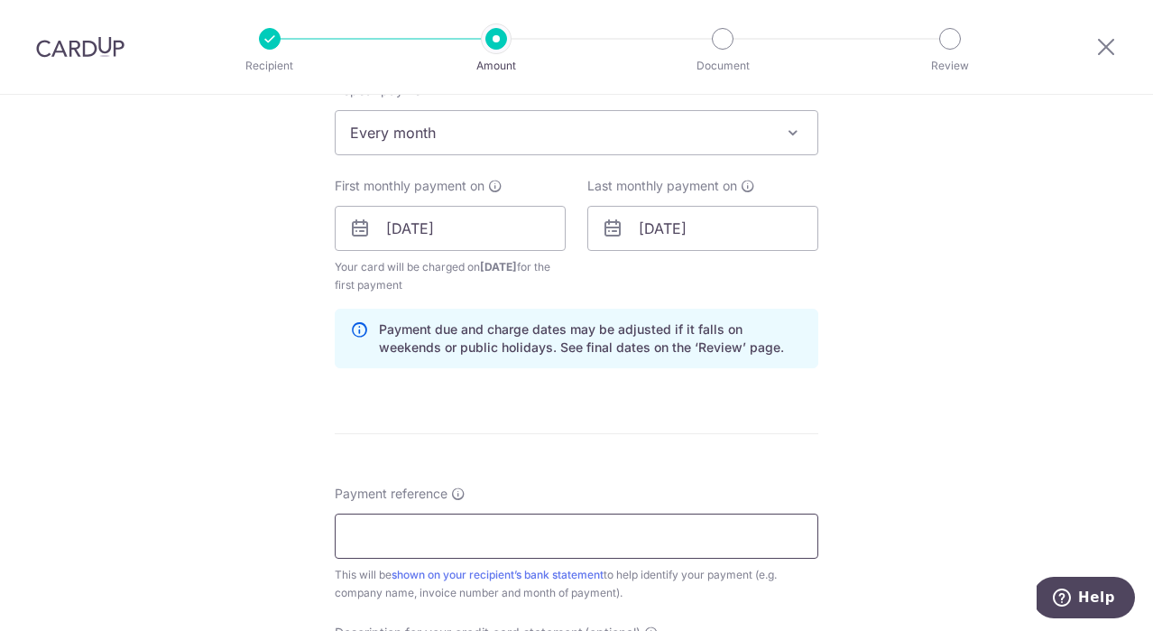
click at [499, 545] on input "Payment reference" at bounding box center [577, 535] width 484 height 45
paste input "STARDUSZT DESIGNS PRIVATE LIMITED"
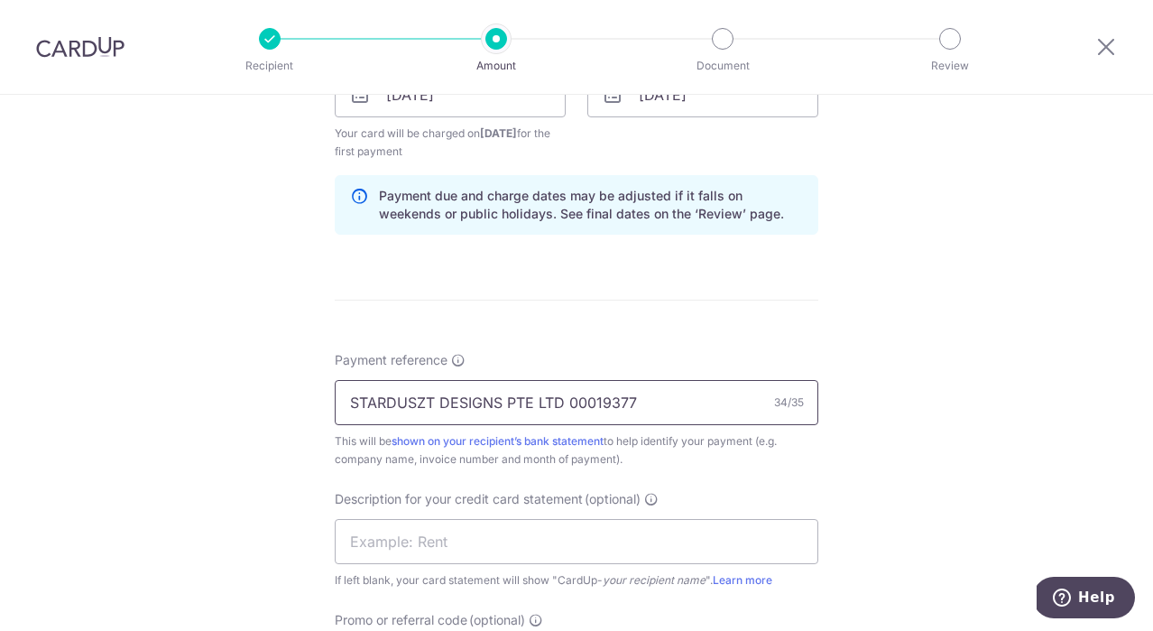
scroll to position [919, 0]
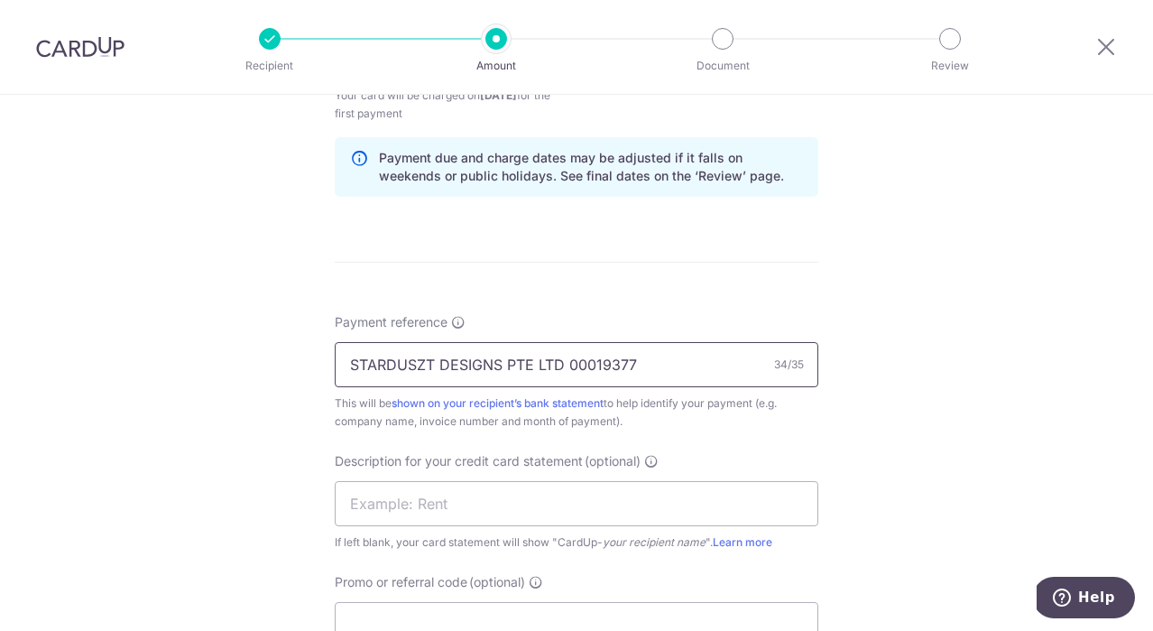
click at [606, 364] on input "STARDUSZT DESIGNS PTE LTD 00019377" at bounding box center [577, 364] width 484 height 45
type input "STARDUSZT DESIGNS PTE LT"
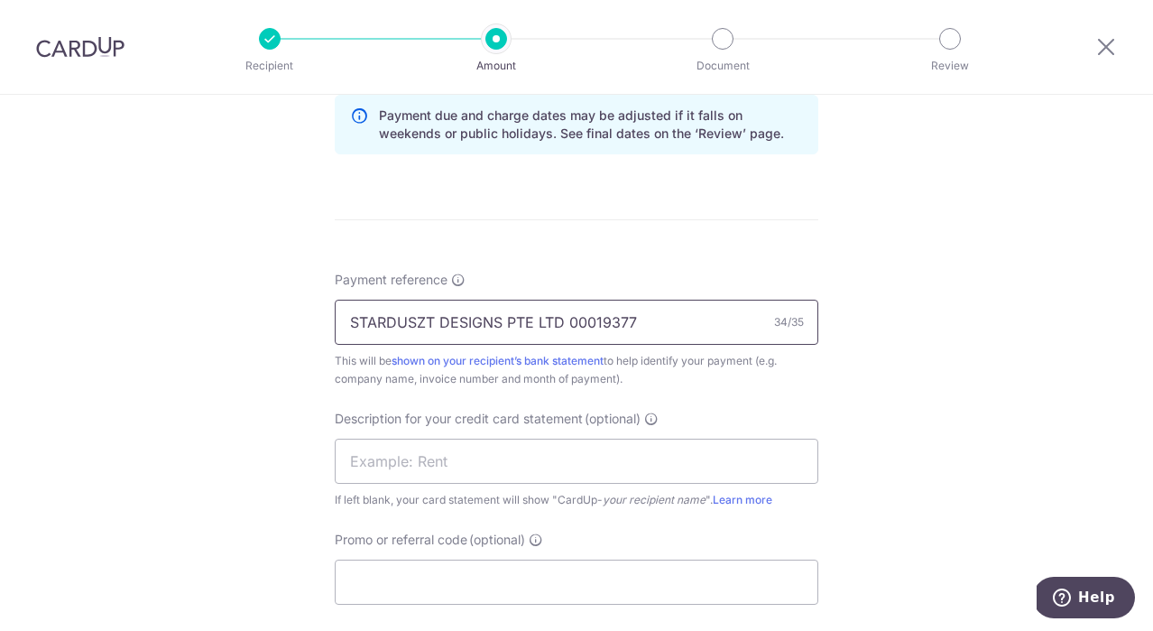
click at [591, 323] on input "STARDUSZT DESIGNS PTE LTD 00019377" at bounding box center [577, 322] width 484 height 45
type input "STARDUSZT DESIGNS PTE LTD (KIZUNA)"
click at [553, 466] on input "text" at bounding box center [577, 460] width 484 height 45
click at [606, 465] on input "ALCOOLS" at bounding box center [577, 460] width 484 height 45
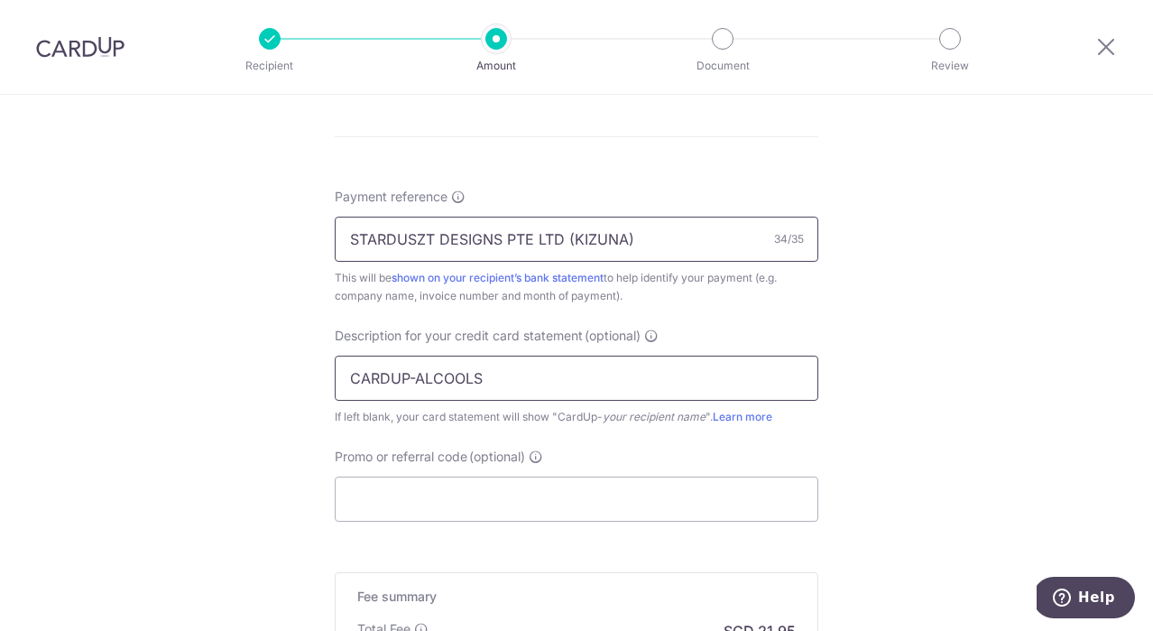
scroll to position [1079, 0]
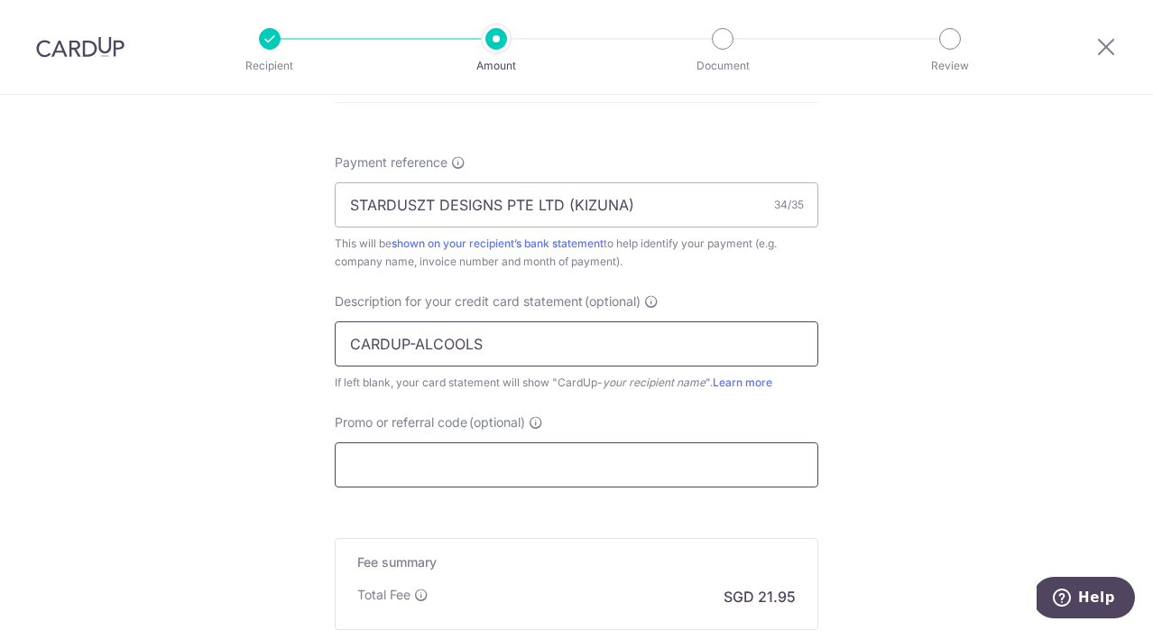
type input "CARDUP-ALCOOLS"
click at [630, 479] on input "Promo or referral code (optional)" at bounding box center [577, 464] width 484 height 45
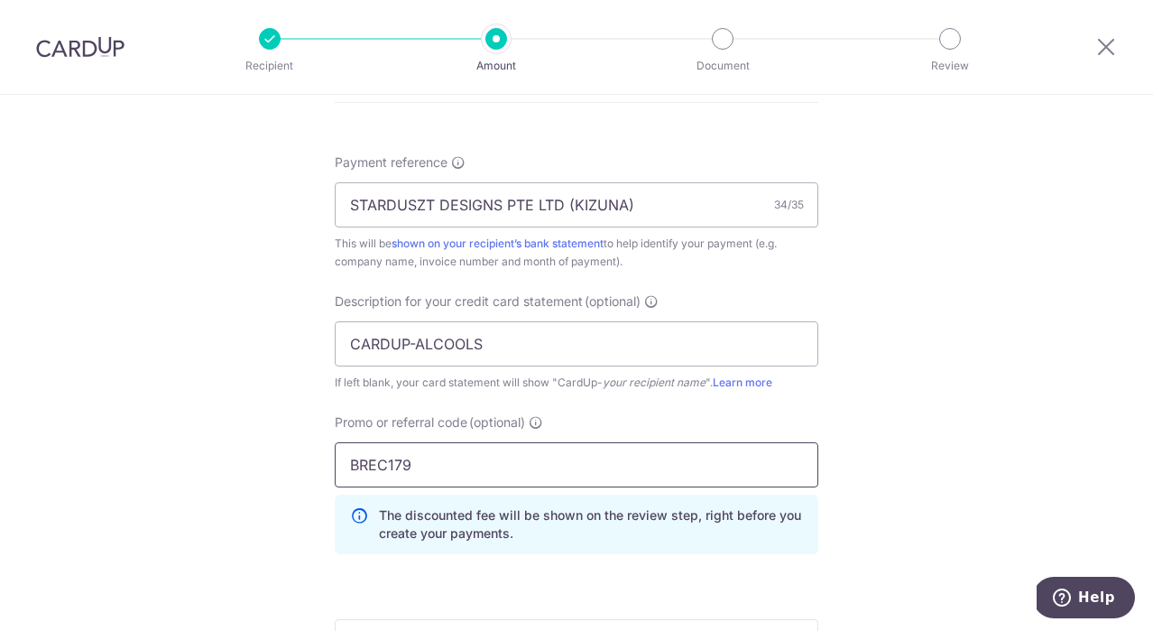
scroll to position [1390, 0]
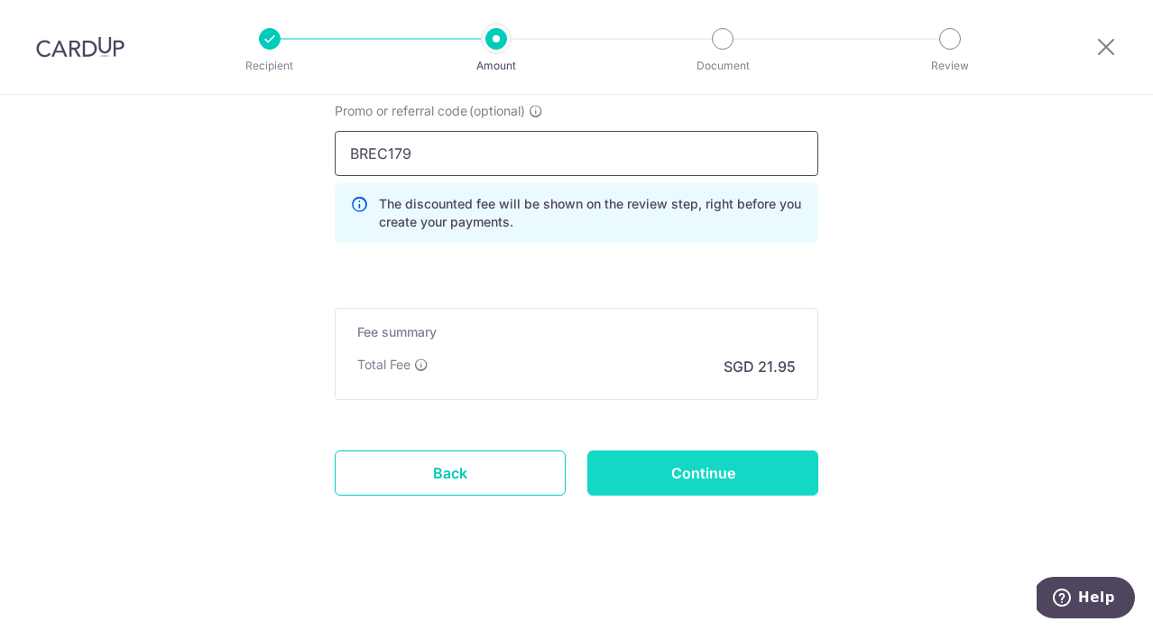
type input "BREC179"
click at [732, 475] on input "Continue" at bounding box center [702, 472] width 231 height 45
type input "Create Schedule"
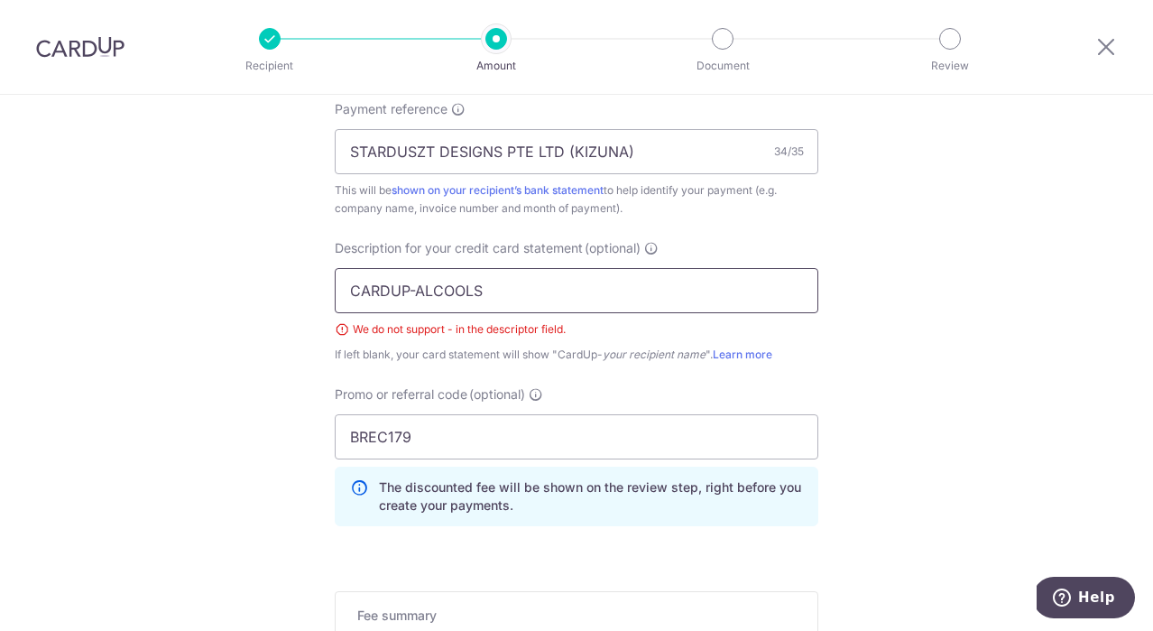
click at [411, 291] on input "CARDUP-ALCOOLS" at bounding box center [577, 290] width 484 height 45
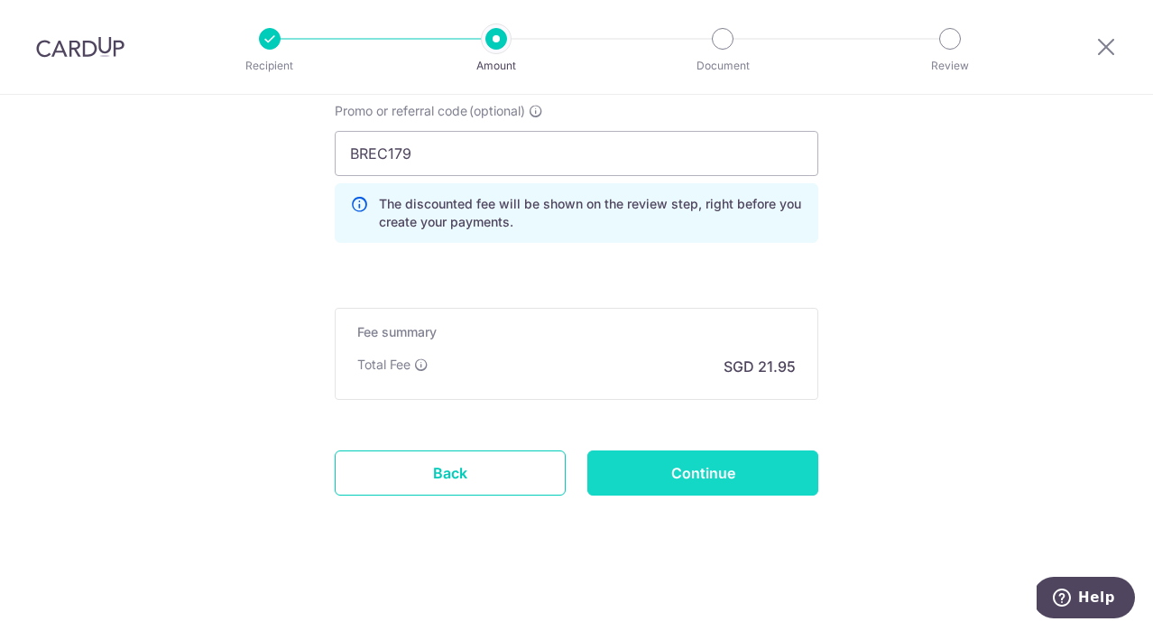
click at [786, 471] on input "Continue" at bounding box center [702, 472] width 231 height 45
type input "Create Schedule"
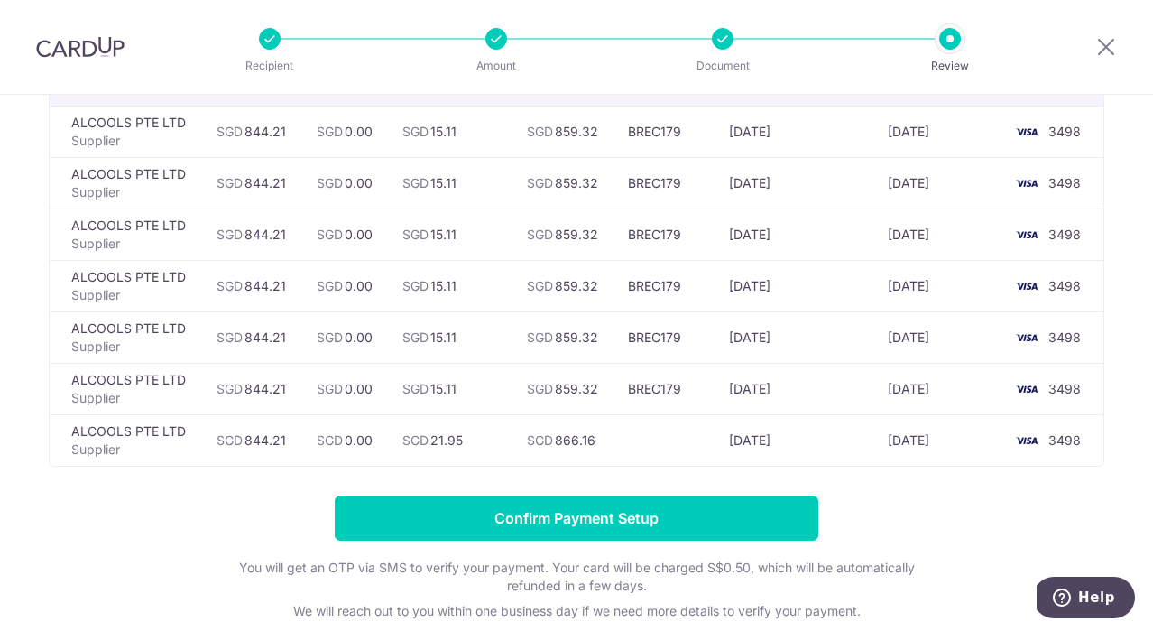
scroll to position [134, 0]
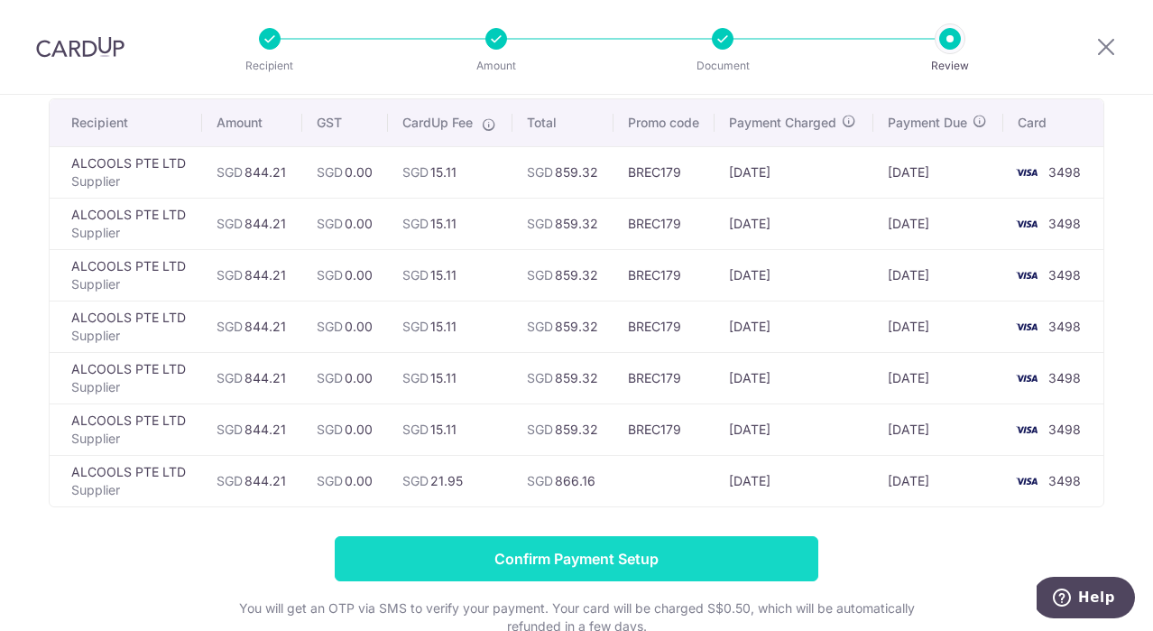
click at [704, 567] on input "Confirm Payment Setup" at bounding box center [577, 558] width 484 height 45
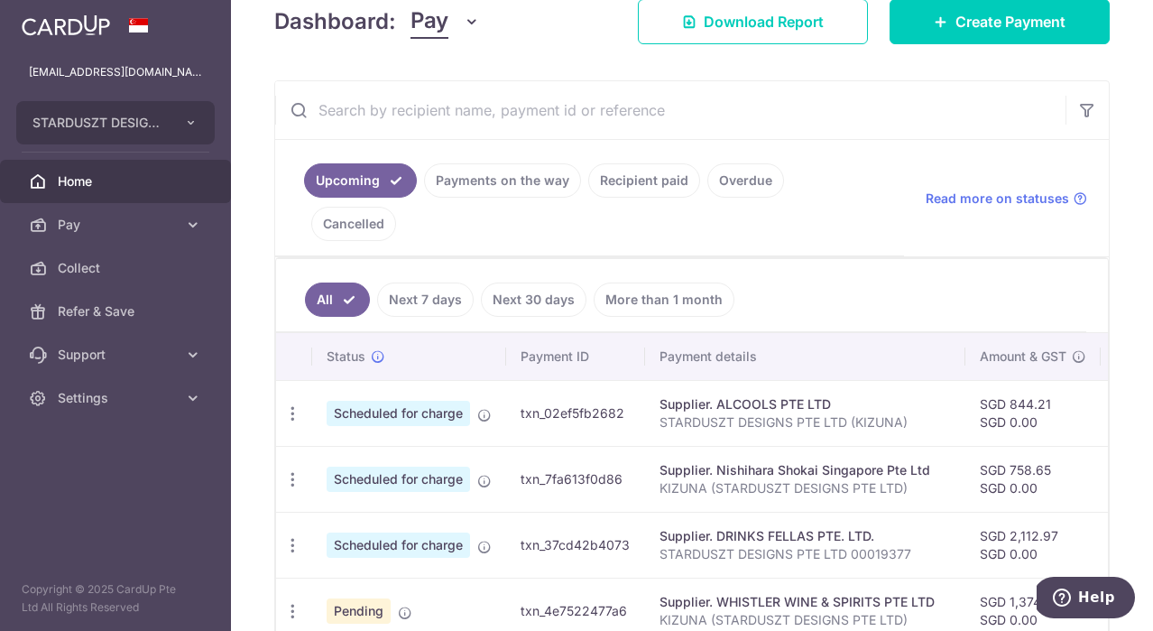
scroll to position [362, 0]
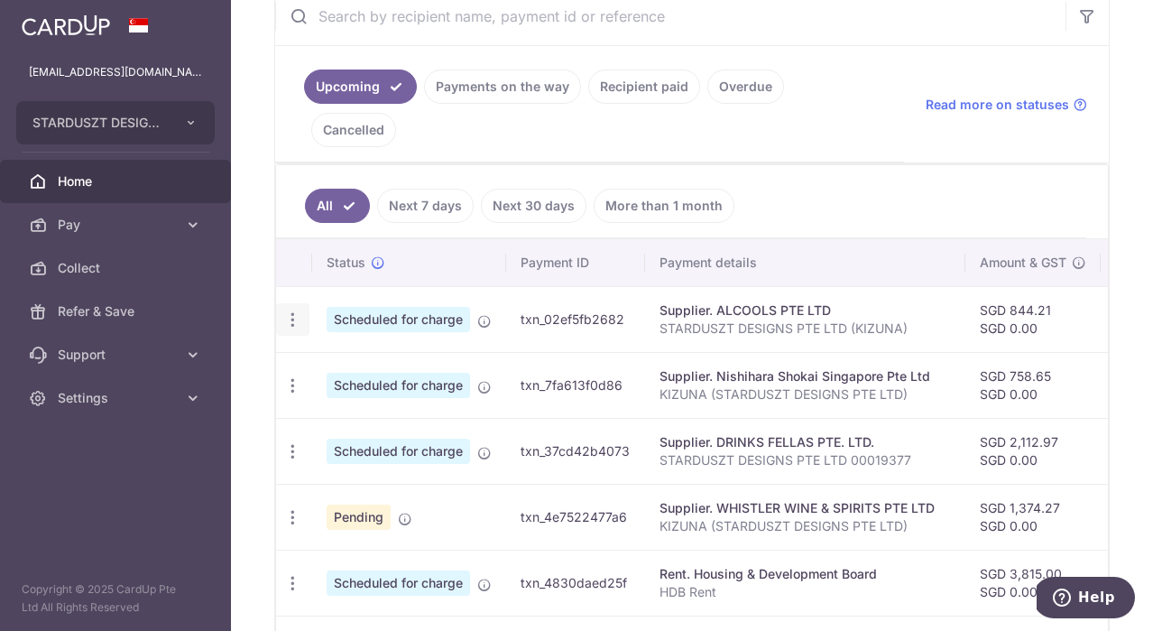
click at [296, 310] on icon "button" at bounding box center [292, 319] width 19 height 19
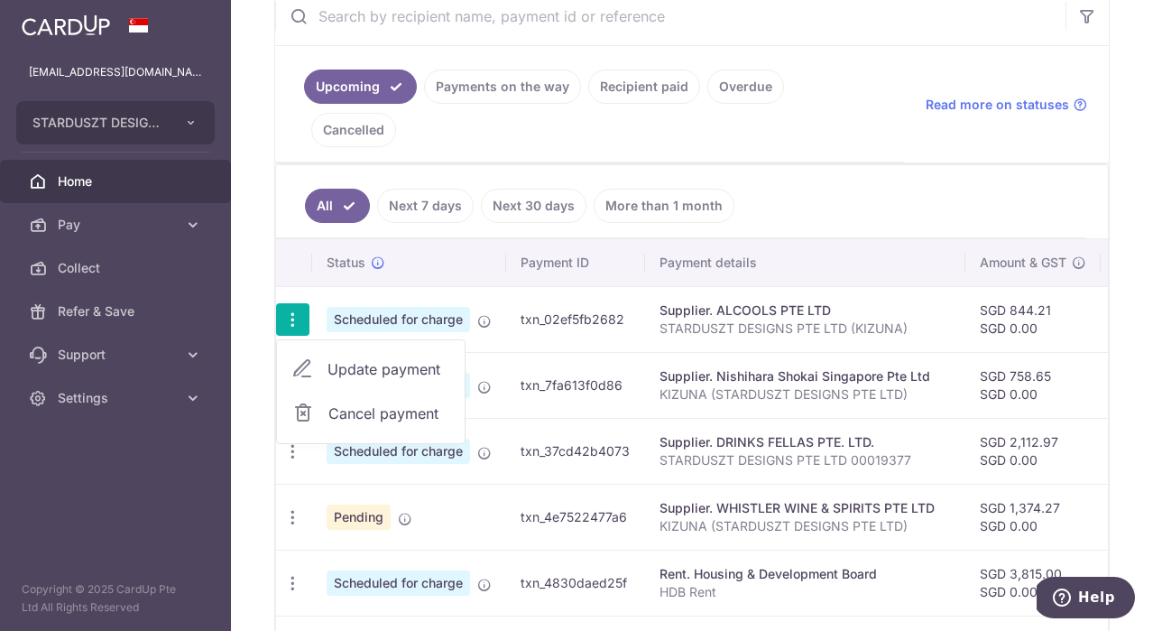
click at [342, 358] on span "Update payment" at bounding box center [389, 369] width 123 height 22
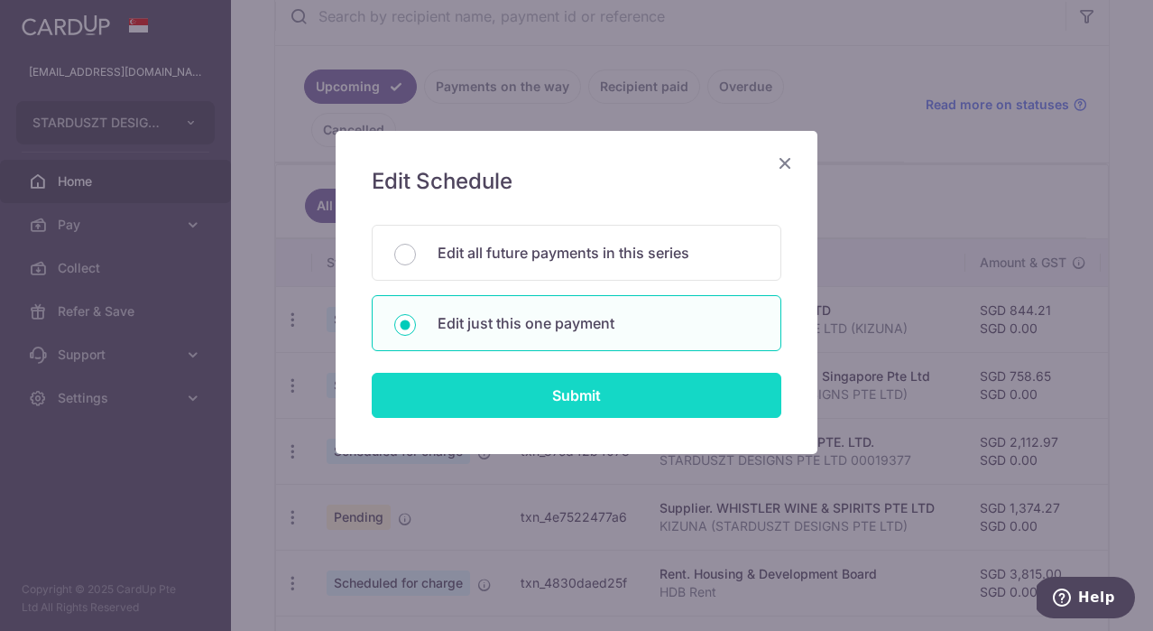
click at [629, 406] on input "Submit" at bounding box center [577, 395] width 410 height 45
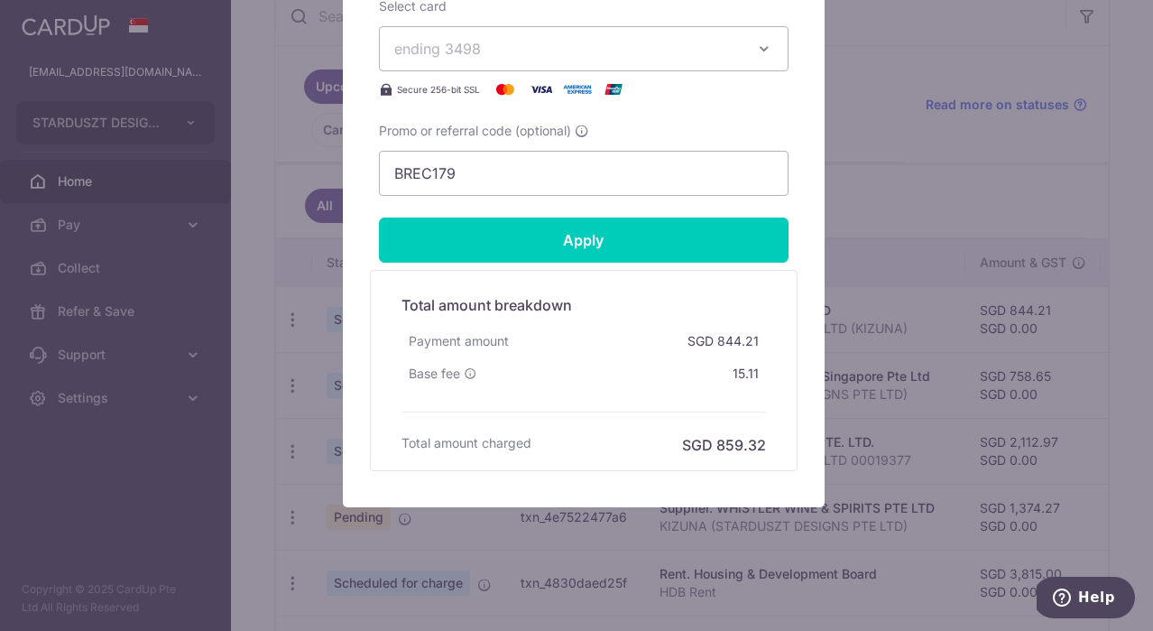
scroll to position [983, 0]
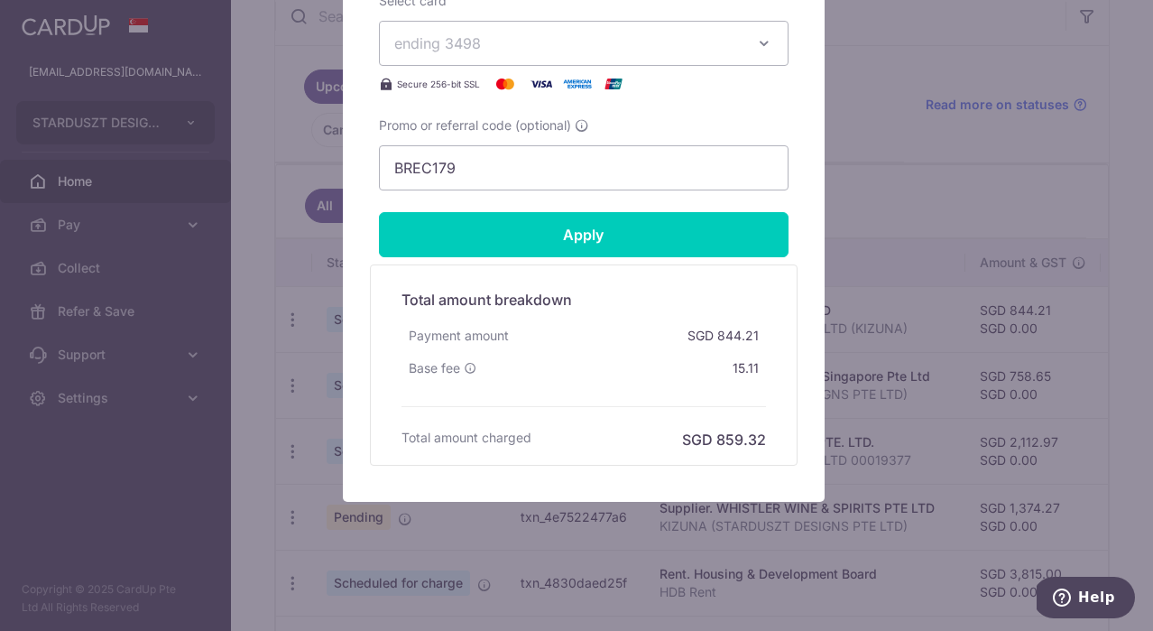
click at [903, 151] on div "Edit payment By clicking apply, you will make changes to all payments to ALCOOL…" at bounding box center [576, 315] width 1153 height 631
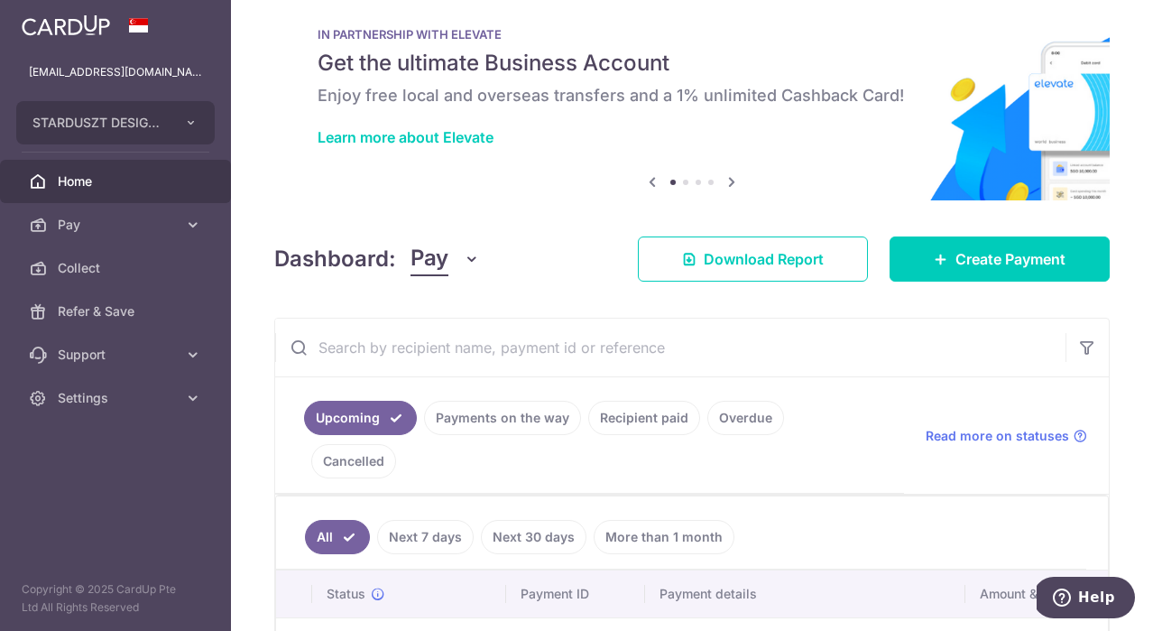
scroll to position [0, 0]
